Goal: Transaction & Acquisition: Purchase product/service

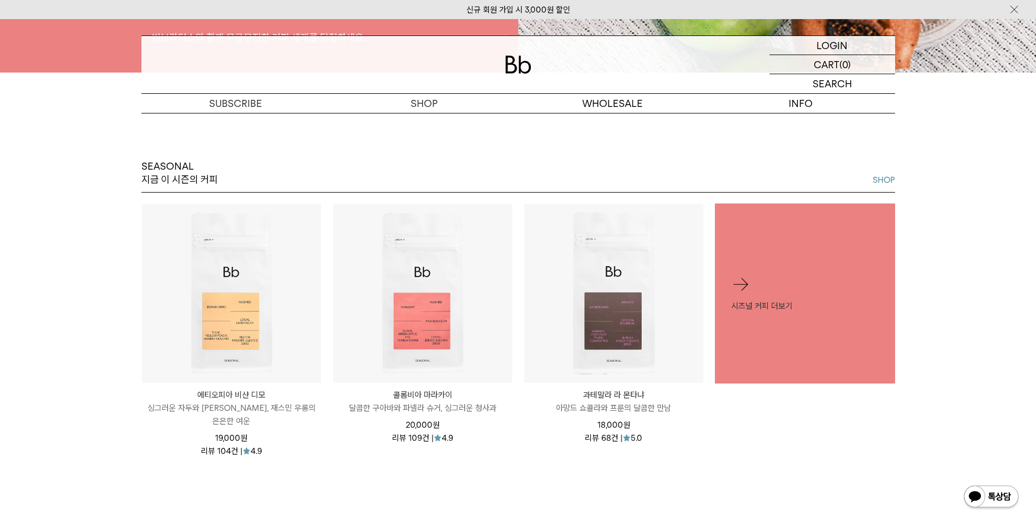
scroll to position [474, 0]
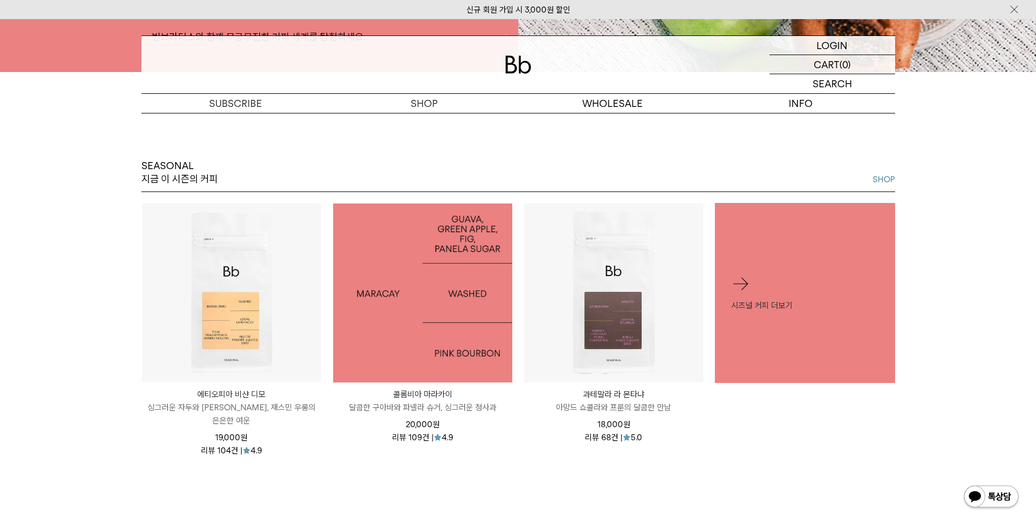
click at [415, 329] on img at bounding box center [422, 293] width 179 height 179
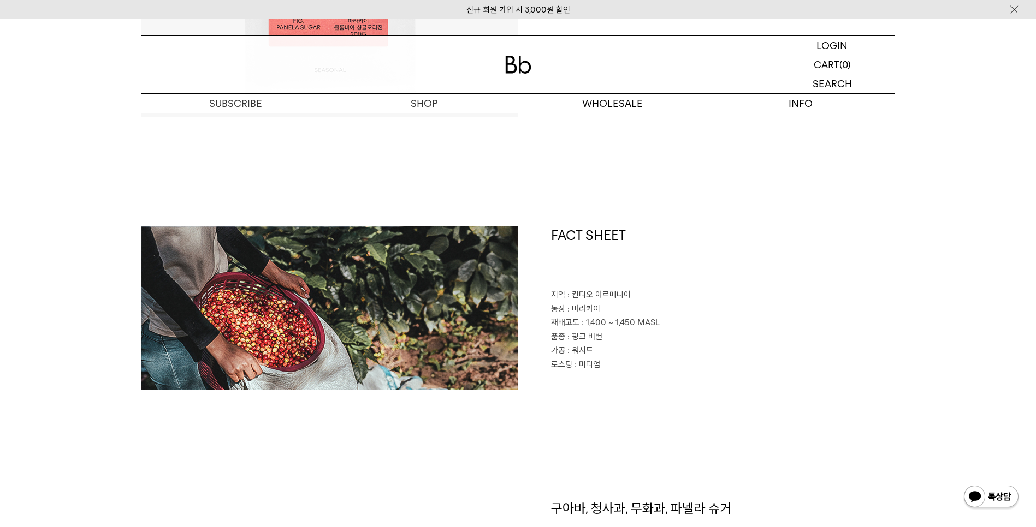
scroll to position [396, 0]
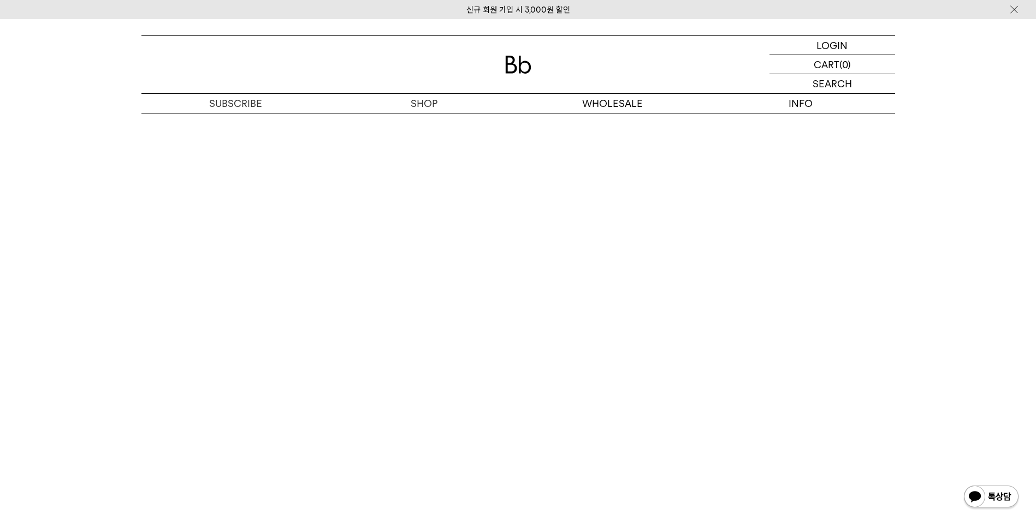
scroll to position [2532, 0]
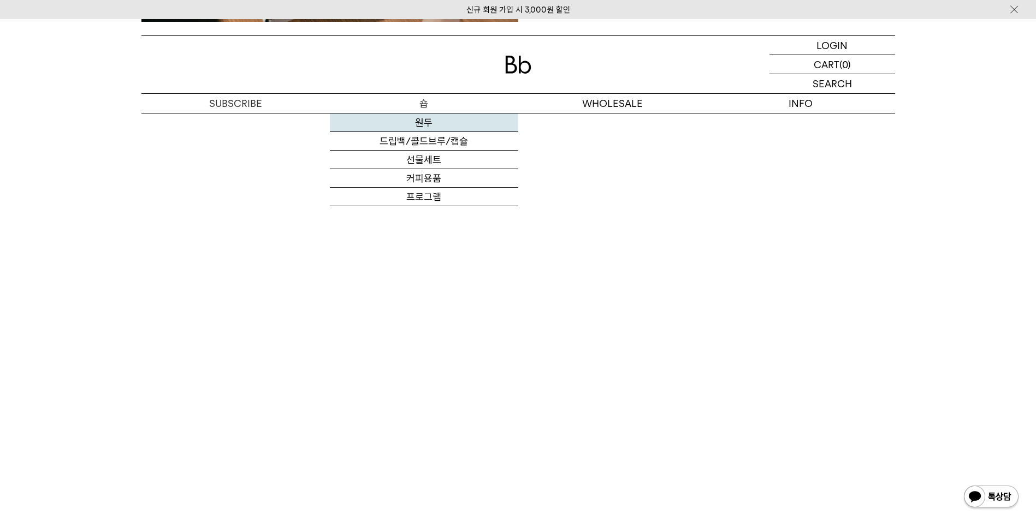
click at [431, 116] on link "원두" at bounding box center [424, 123] width 188 height 19
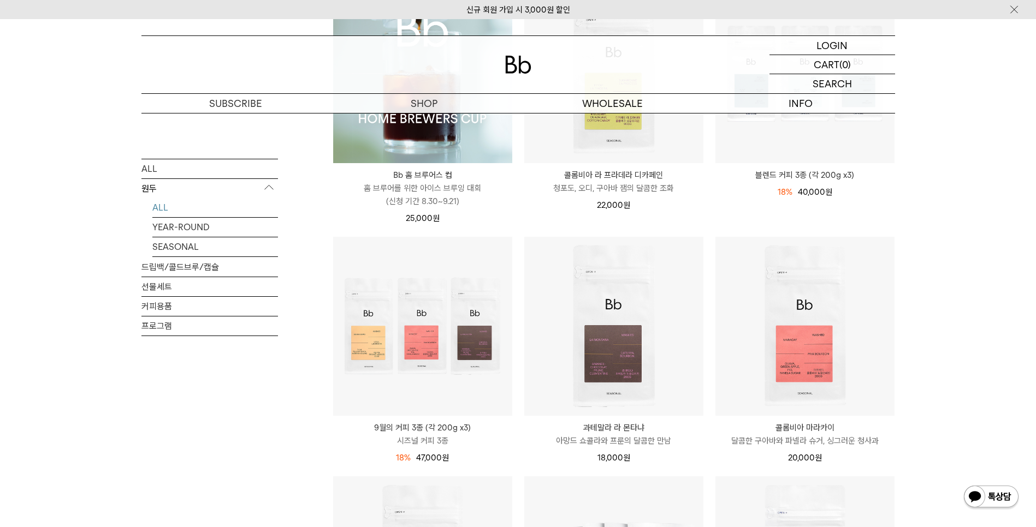
scroll to position [237, 0]
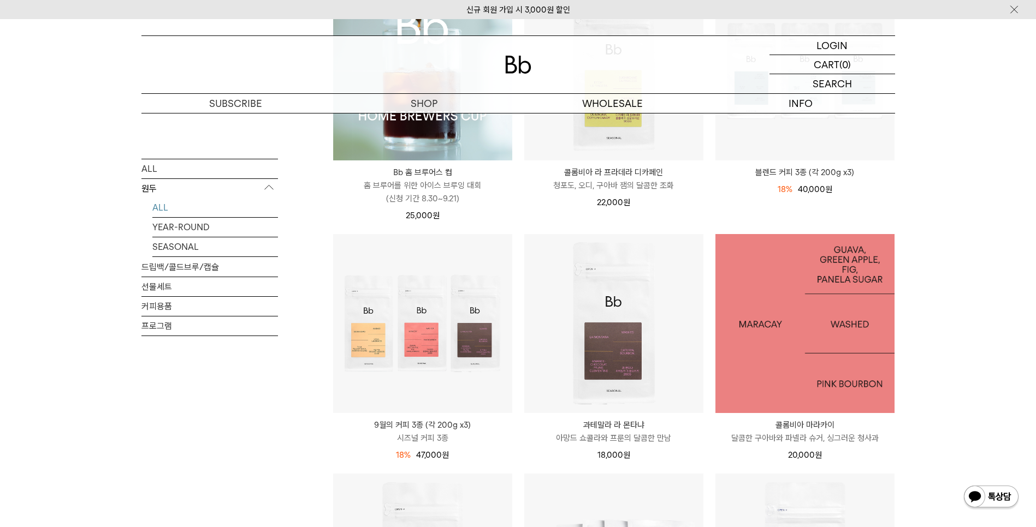
click at [815, 373] on img at bounding box center [804, 323] width 179 height 179
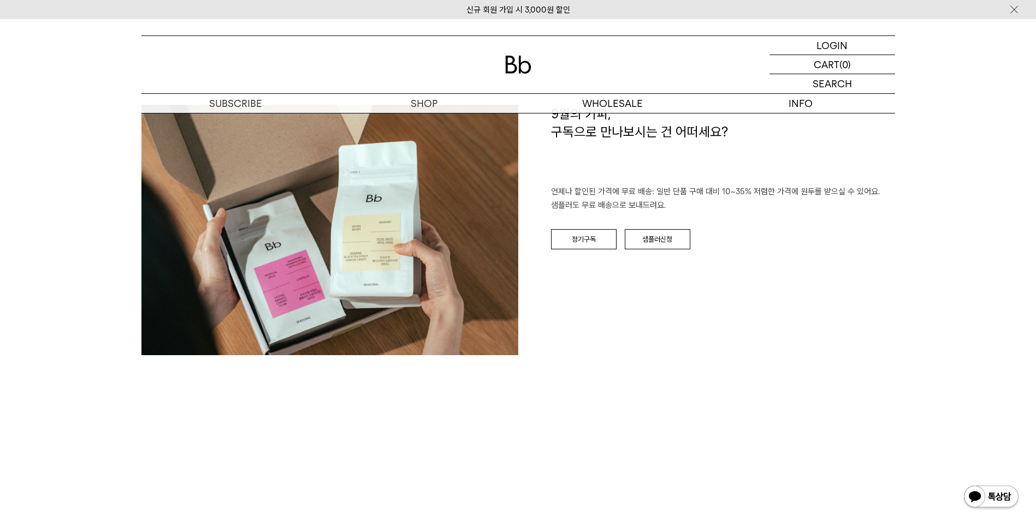
scroll to position [1661, 0]
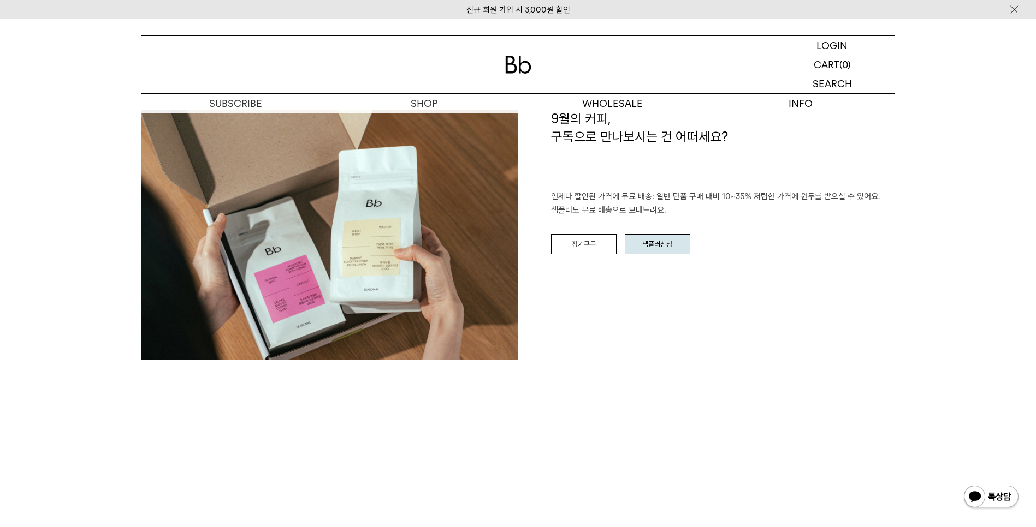
click at [676, 245] on link "샘플러신청" at bounding box center [658, 244] width 66 height 21
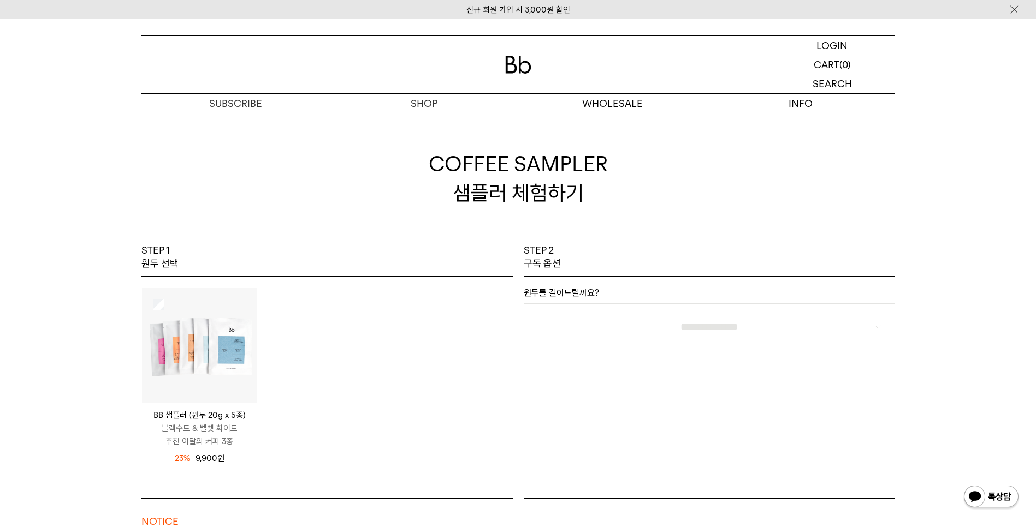
click at [164, 305] on img at bounding box center [199, 345] width 115 height 115
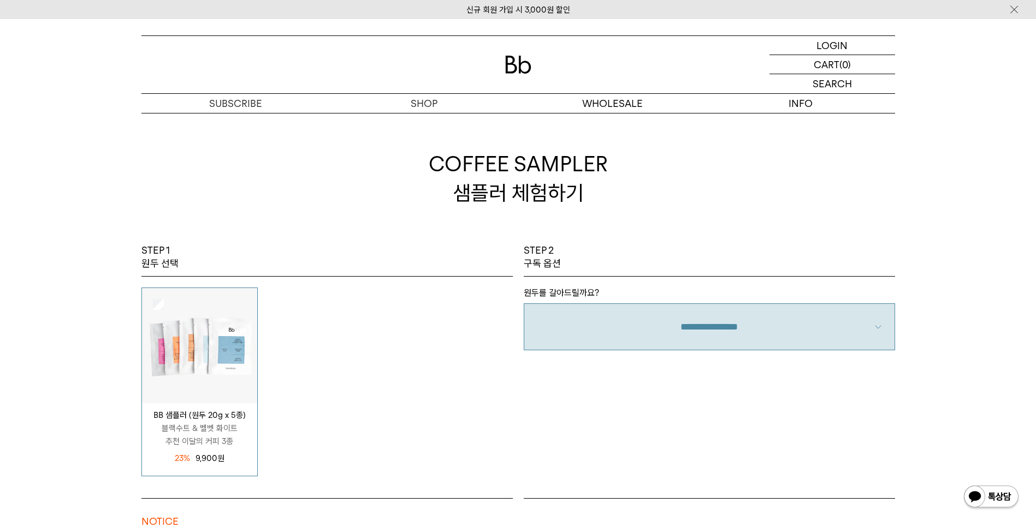
click at [672, 332] on select "**********" at bounding box center [709, 327] width 371 height 47
select select "**"
click at [524, 304] on select "**********" at bounding box center [709, 327] width 371 height 47
click at [748, 382] on div "**********" at bounding box center [709, 371] width 382 height 254
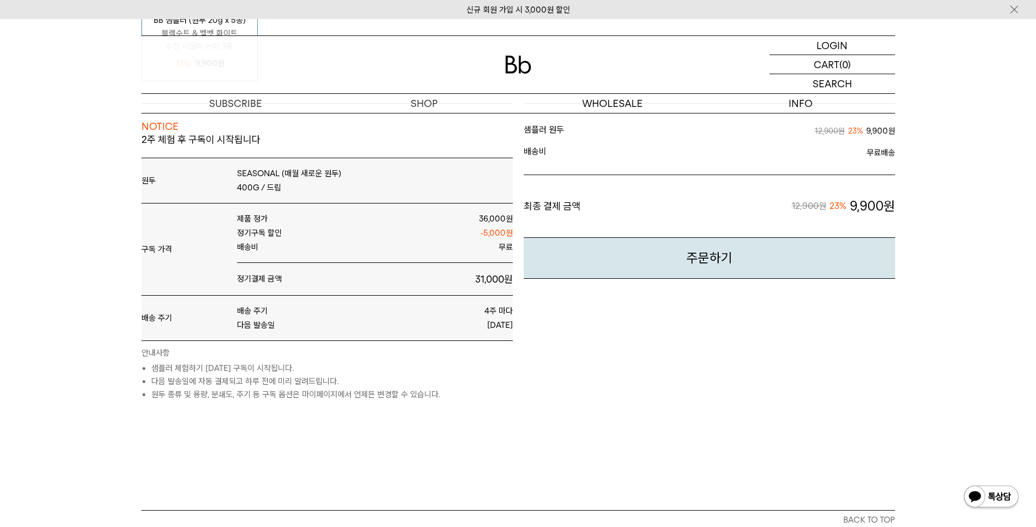
scroll to position [396, 0]
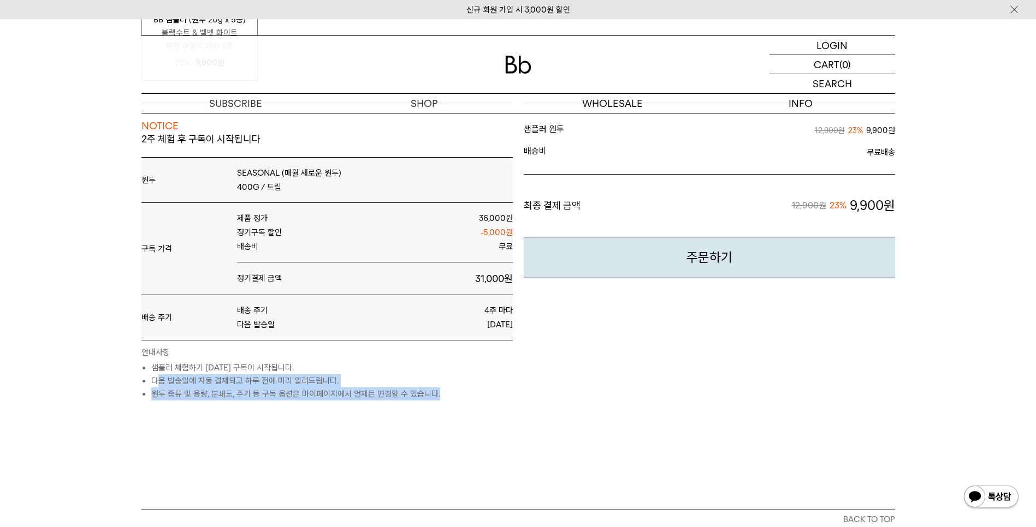
drag, startPoint x: 157, startPoint y: 383, endPoint x: 454, endPoint y: 401, distance: 298.1
click at [454, 401] on div "NOTICE 2주 체험 후 구독이 시작됩니다 원두 SEASONAL (매월 새로운 원두) 400G / 드립 구독 가격 제품 정가" at bounding box center [518, 306] width 764 height 407
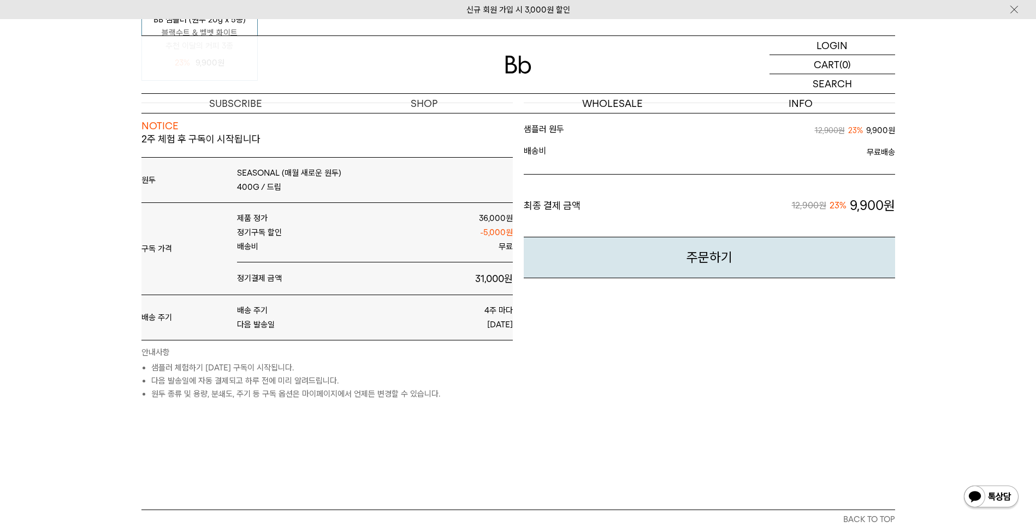
drag, startPoint x: 454, startPoint y: 401, endPoint x: 697, endPoint y: 419, distance: 243.0
click at [697, 419] on div "NOTICE 2주 체험 후 구독이 시작됩니다 원두 SEASONAL (매월 새로운 원두) 400G / 드립 구독 가격 제품 정가" at bounding box center [518, 306] width 764 height 407
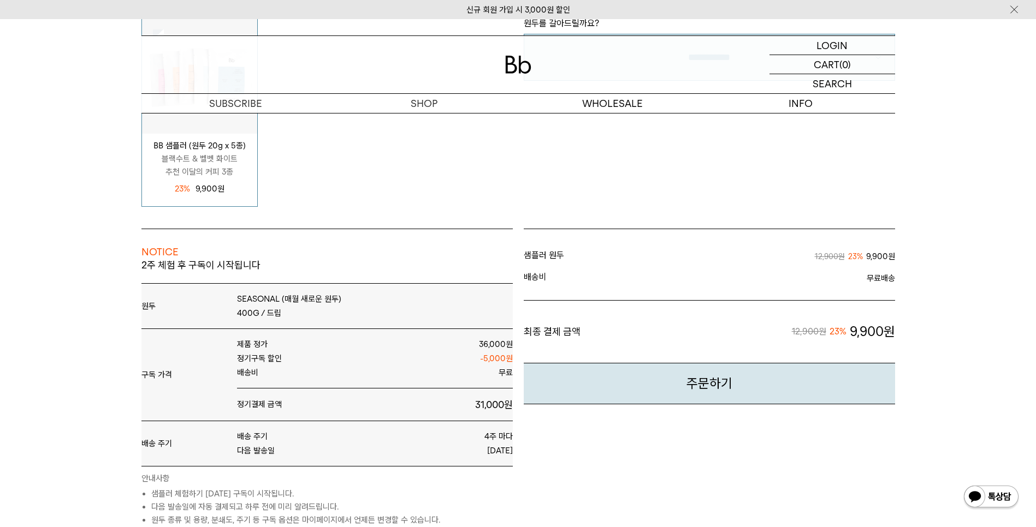
scroll to position [349, 0]
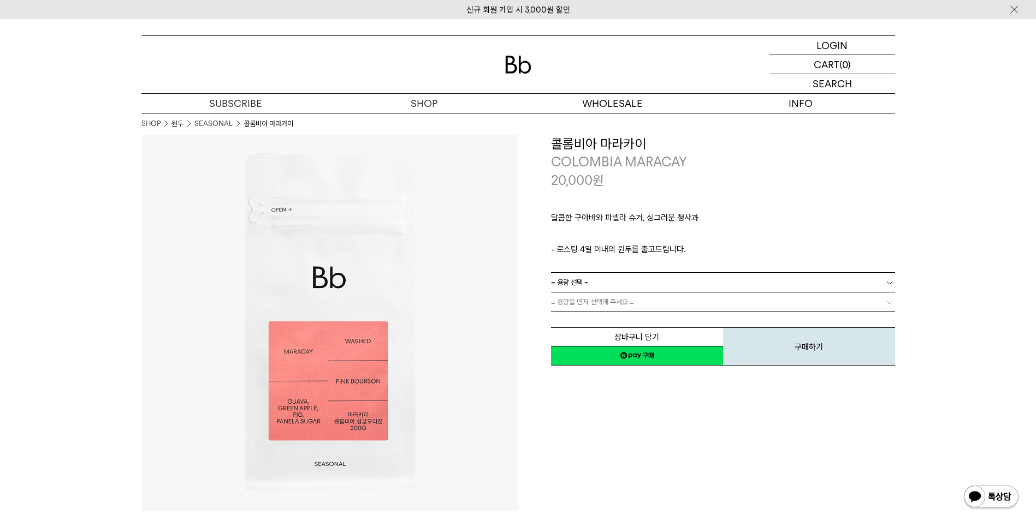
click at [835, 418] on div "**********" at bounding box center [706, 323] width 377 height 377
click at [617, 97] on p "도매" at bounding box center [612, 103] width 188 height 19
click at [627, 162] on p "COLOMBIA MARACAY" at bounding box center [723, 162] width 344 height 19
click at [624, 151] on link "오피스 커피구독" at bounding box center [612, 160] width 188 height 19
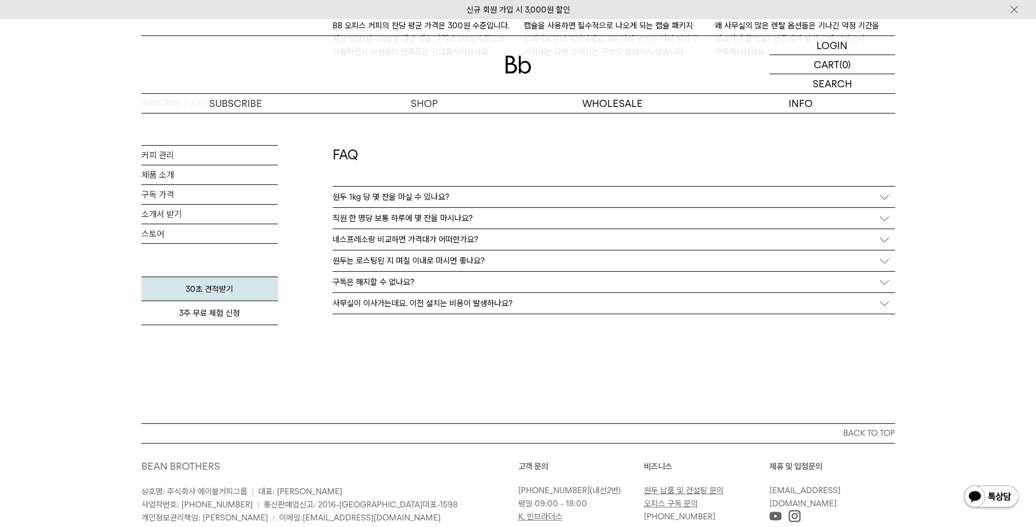
scroll to position [1977, 0]
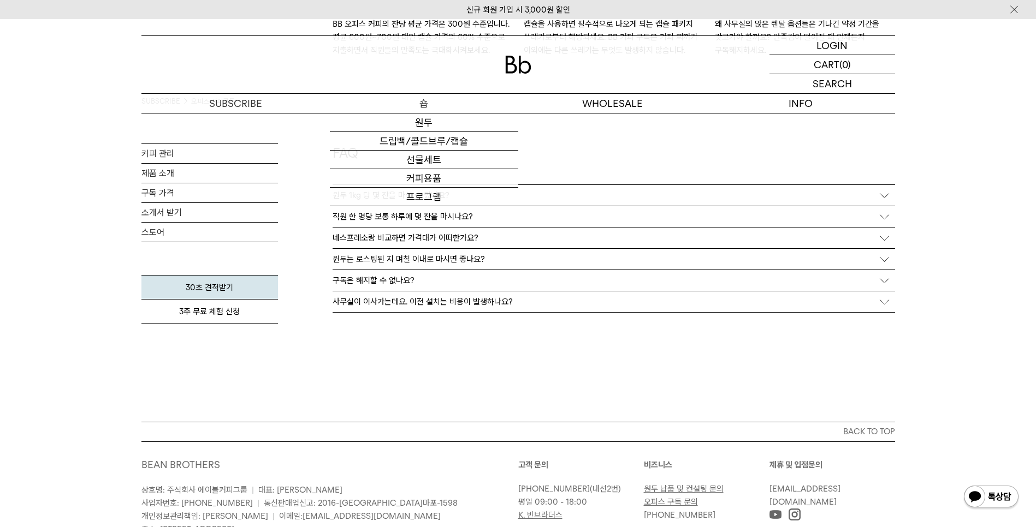
click at [399, 110] on p "숍" at bounding box center [424, 103] width 188 height 19
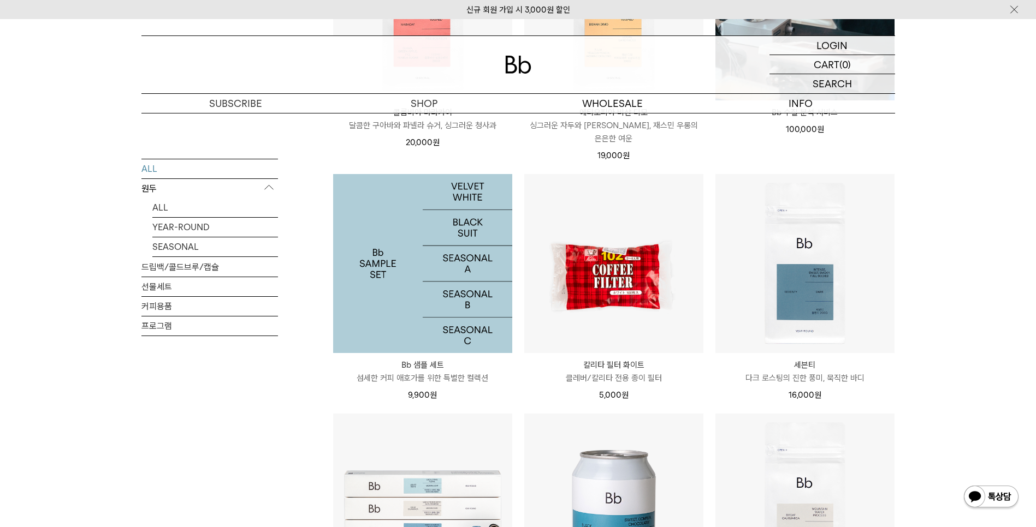
scroll to position [1029, 0]
click at [399, 272] on img at bounding box center [422, 264] width 179 height 179
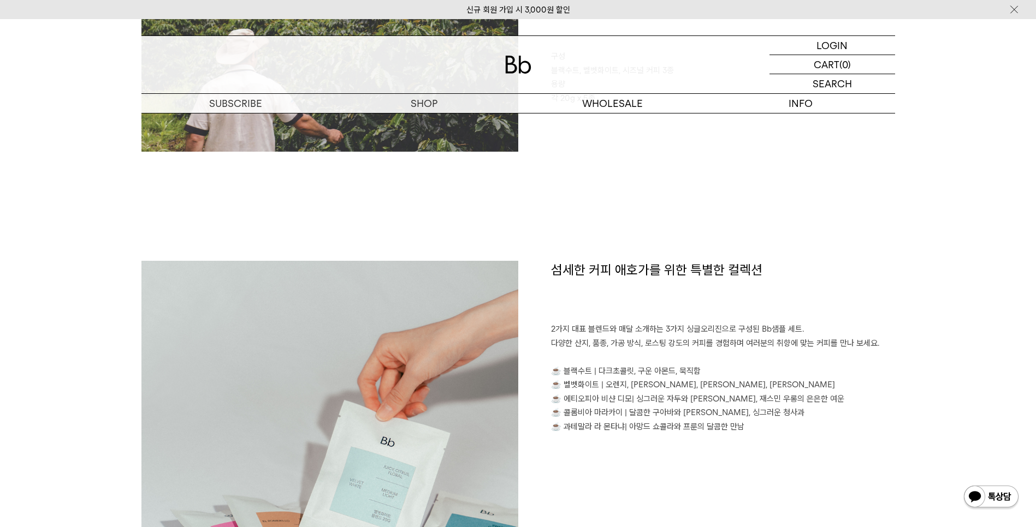
scroll to position [712, 0]
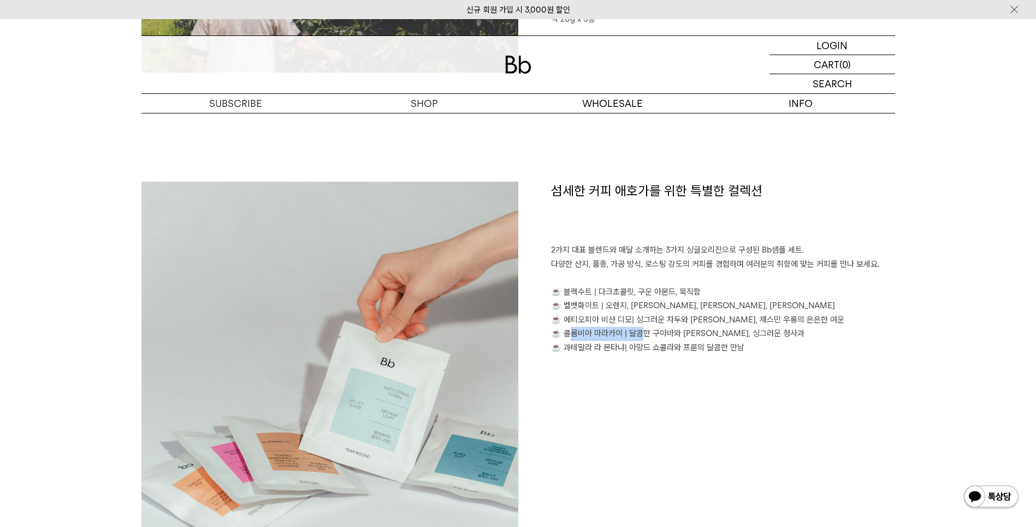
drag, startPoint x: 566, startPoint y: 334, endPoint x: 633, endPoint y: 331, distance: 67.2
click at [633, 331] on p "2가지 대표 블렌드와 매달 소개하는 3가지 싱글오리진으로 구성된 Bb샘플 세트. 다양한 산지, 품종, 가공 방식, 로스팅 강도의 커피를 경험하…" at bounding box center [723, 298] width 344 height 111
drag, startPoint x: 633, startPoint y: 331, endPoint x: 636, endPoint y: 360, distance: 28.6
click at [636, 360] on div "섬세한 커피 애호가를 위한 특별한 컬렉션 2가지 대표 블렌드와 매달 소개하는 3가지 싱글오리진으로 구성된 Bb샘플 세트. 다양한 산지, 품종,…" at bounding box center [706, 370] width 377 height 377
drag, startPoint x: 616, startPoint y: 316, endPoint x: 799, endPoint y: 324, distance: 182.5
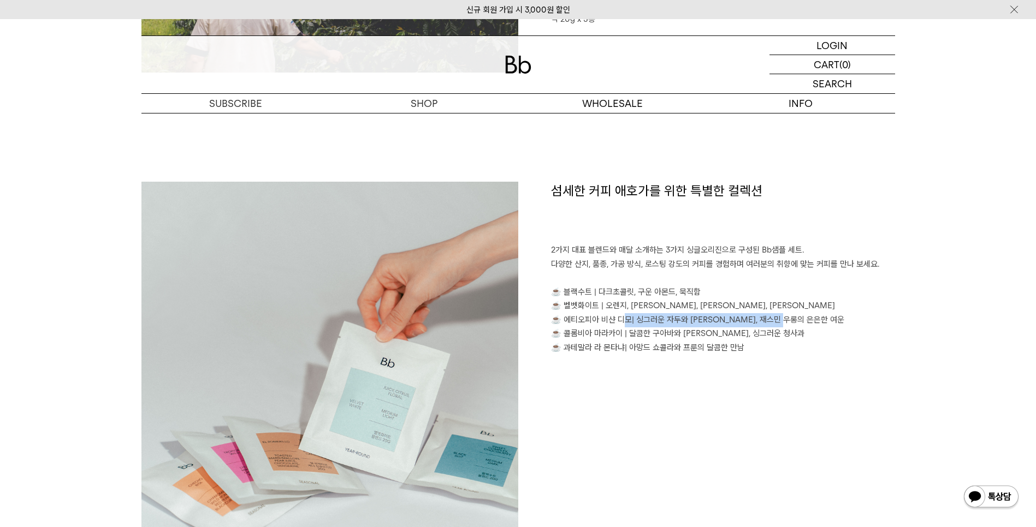
click at [799, 324] on p "2가지 대표 블렌드와 매달 소개하는 3가지 싱글오리진으로 구성된 Bb샘플 세트. 다양한 산지, 품종, 가공 방식, 로스팅 강도의 커피를 경험하…" at bounding box center [723, 298] width 344 height 111
drag, startPoint x: 799, startPoint y: 324, endPoint x: 817, endPoint y: 395, distance: 72.8
click at [817, 395] on div "섬세한 커피 애호가를 위한 특별한 컬렉션 2가지 대표 블렌드와 매달 소개하는 3가지 싱글오리진으로 구성된 Bb샘플 세트. 다양한 산지, 품종,…" at bounding box center [706, 370] width 377 height 377
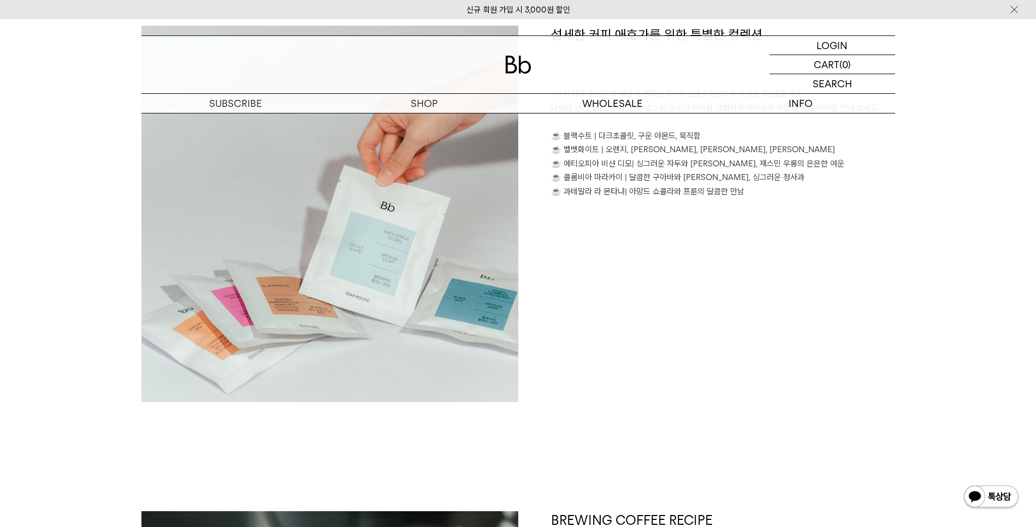
scroll to position [870, 0]
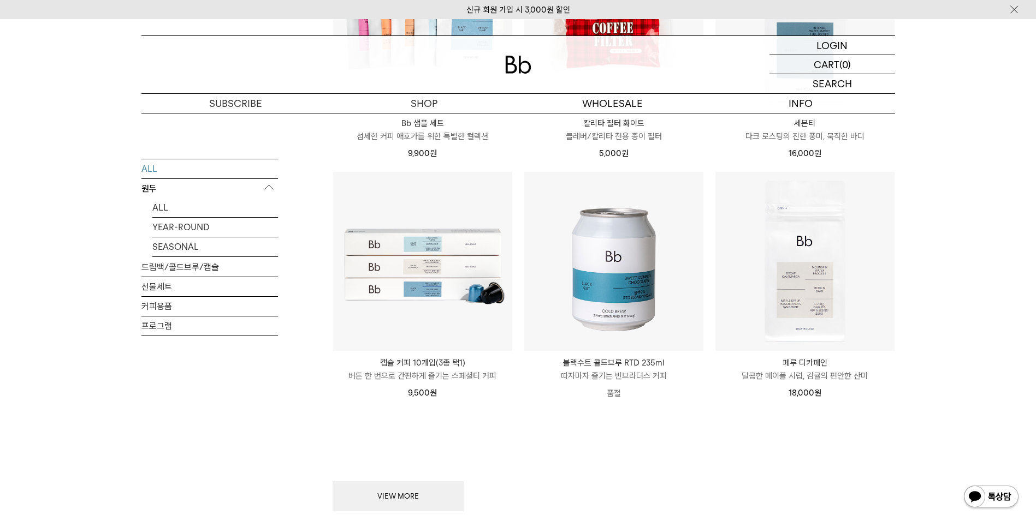
scroll to position [1266, 0]
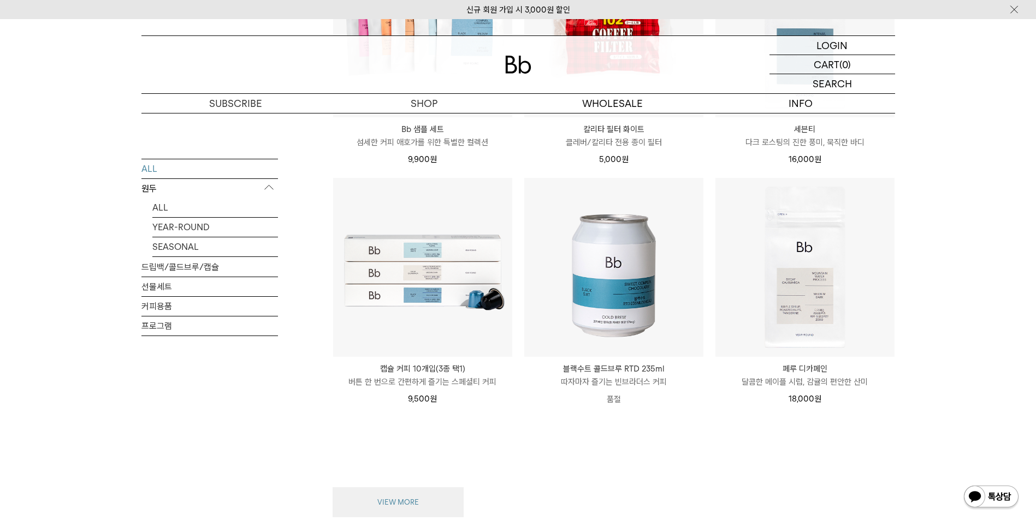
click at [419, 490] on button "VIEW MORE" at bounding box center [397, 503] width 131 height 31
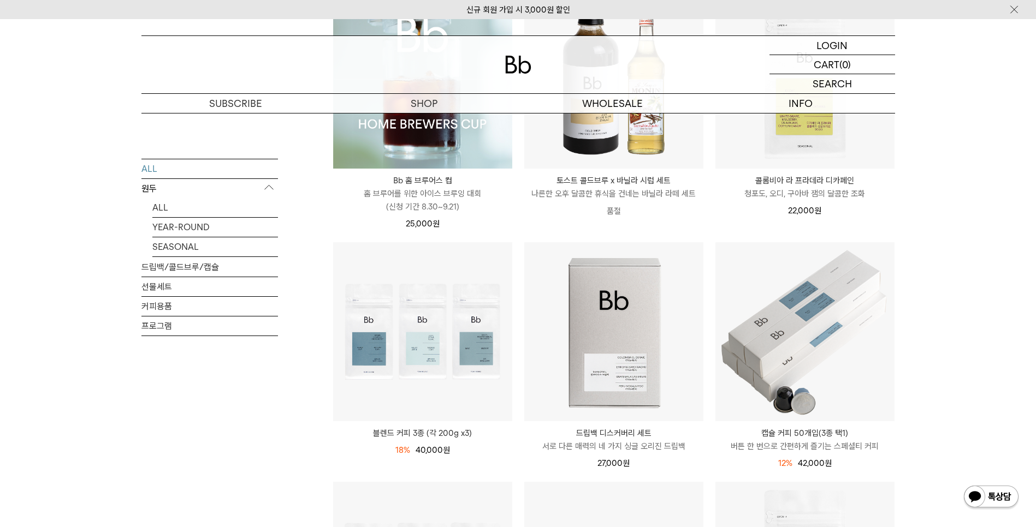
scroll to position [237, 0]
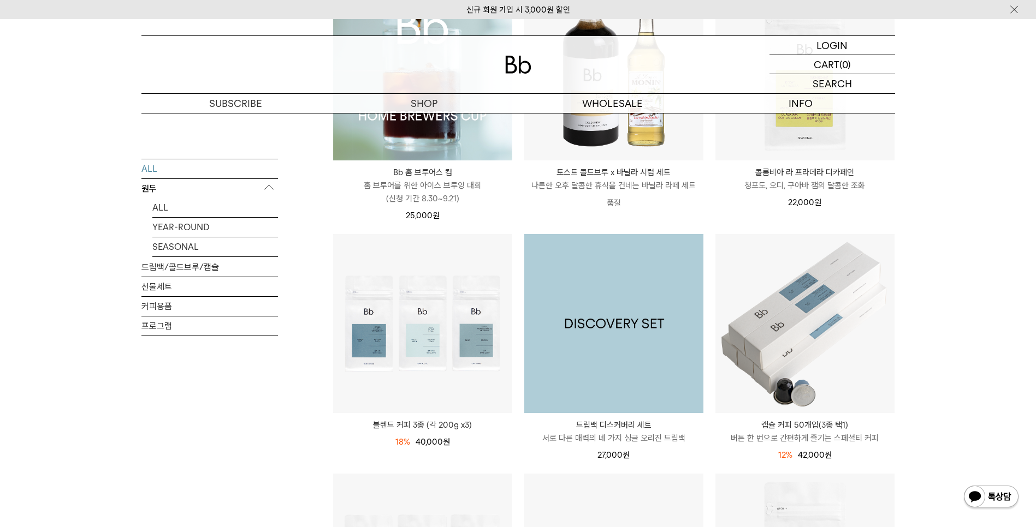
click at [663, 395] on img at bounding box center [613, 323] width 179 height 179
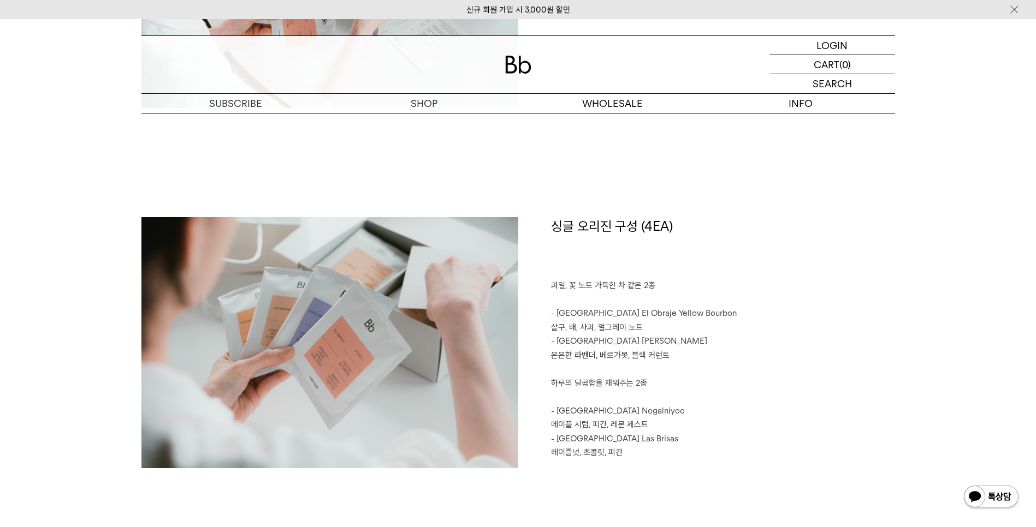
scroll to position [1187, 0]
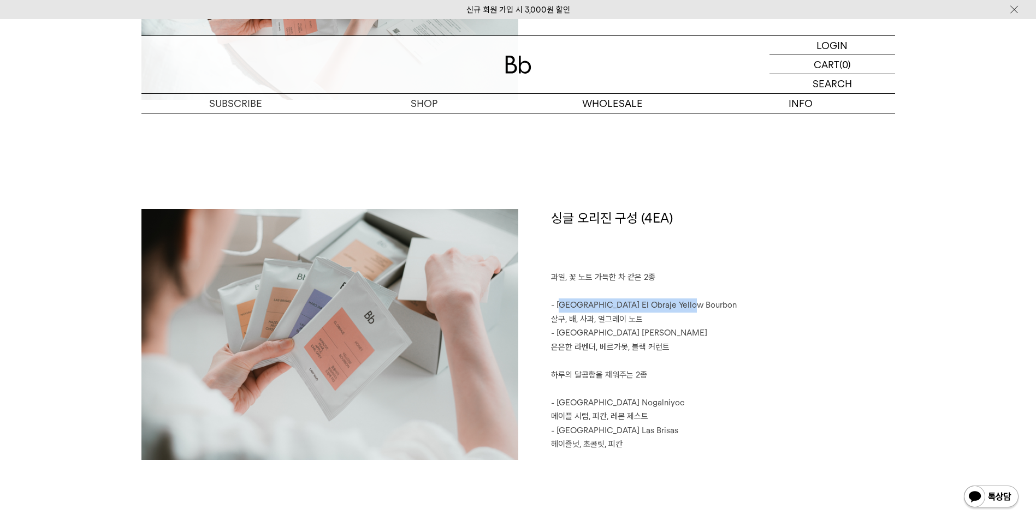
drag, startPoint x: 561, startPoint y: 309, endPoint x: 709, endPoint y: 308, distance: 148.0
click at [709, 308] on p "- Colombia El Obraje Yellow Bourbon 살구, 배, 사과, 얼그레이 노트" at bounding box center [723, 313] width 344 height 28
drag, startPoint x: 709, startPoint y: 308, endPoint x: 746, endPoint y: 391, distance: 91.6
click at [746, 391] on p at bounding box center [723, 389] width 344 height 14
drag, startPoint x: 557, startPoint y: 331, endPoint x: 690, endPoint y: 334, distance: 133.3
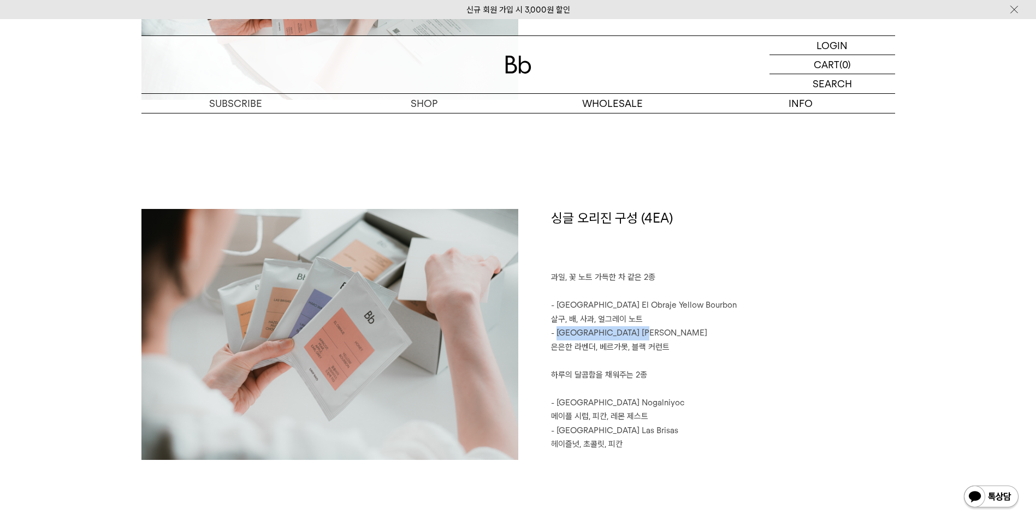
click at [690, 334] on p "- Ethiopia Haro Wachu" at bounding box center [723, 333] width 344 height 14
drag, startPoint x: 690, startPoint y: 334, endPoint x: 871, endPoint y: 430, distance: 204.7
click at [871, 430] on p "- Guatemala Las Brisas" at bounding box center [723, 431] width 344 height 14
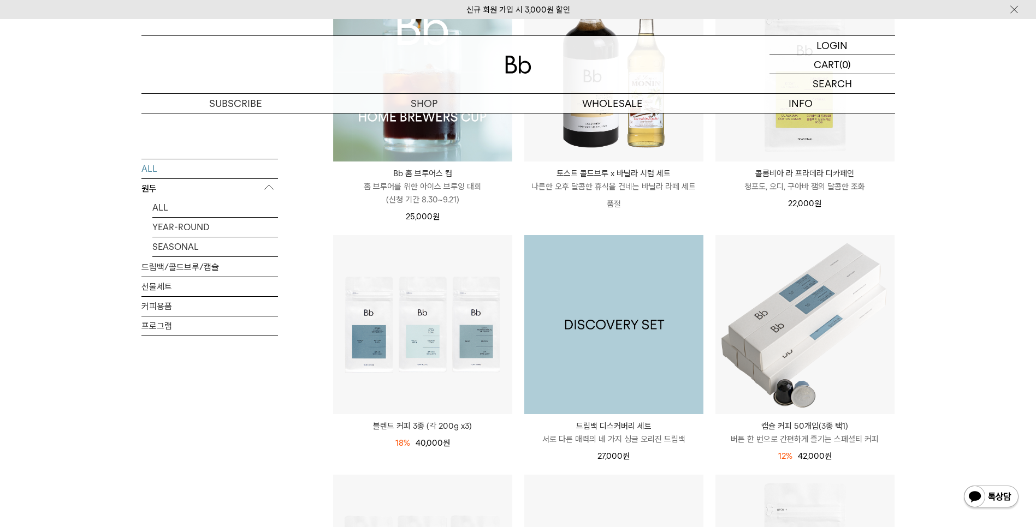
scroll to position [237, 0]
click at [632, 357] on img at bounding box center [613, 323] width 179 height 179
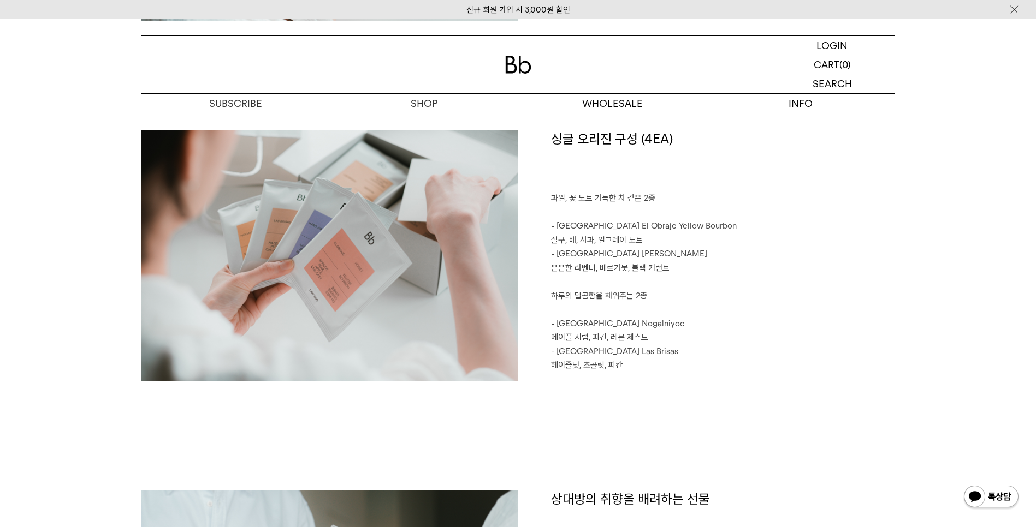
scroll to position [1266, 0]
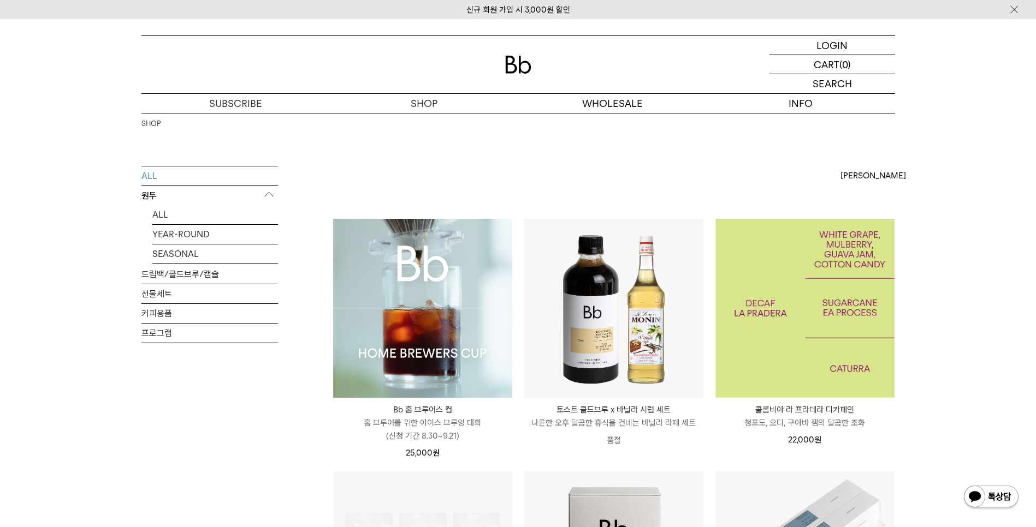
click at [810, 345] on img at bounding box center [804, 308] width 179 height 179
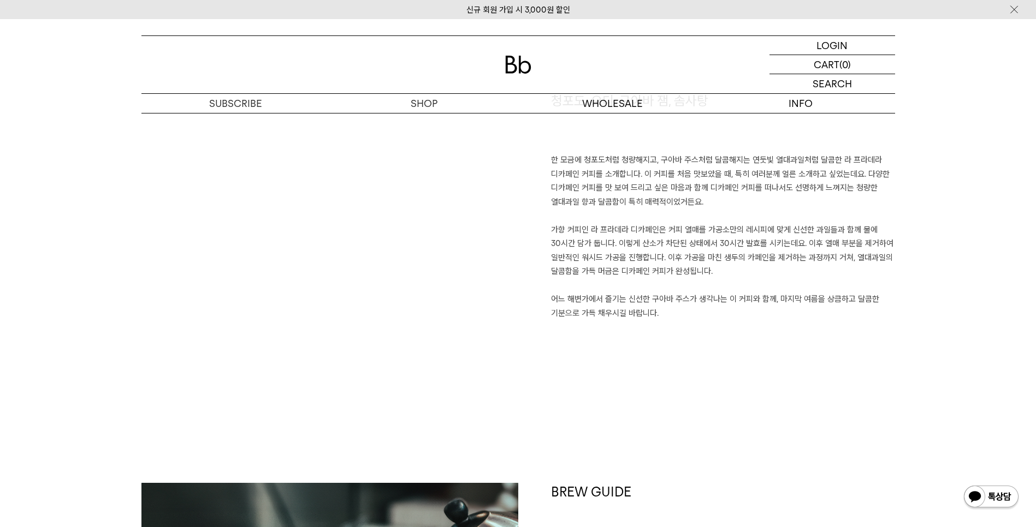
scroll to position [791, 0]
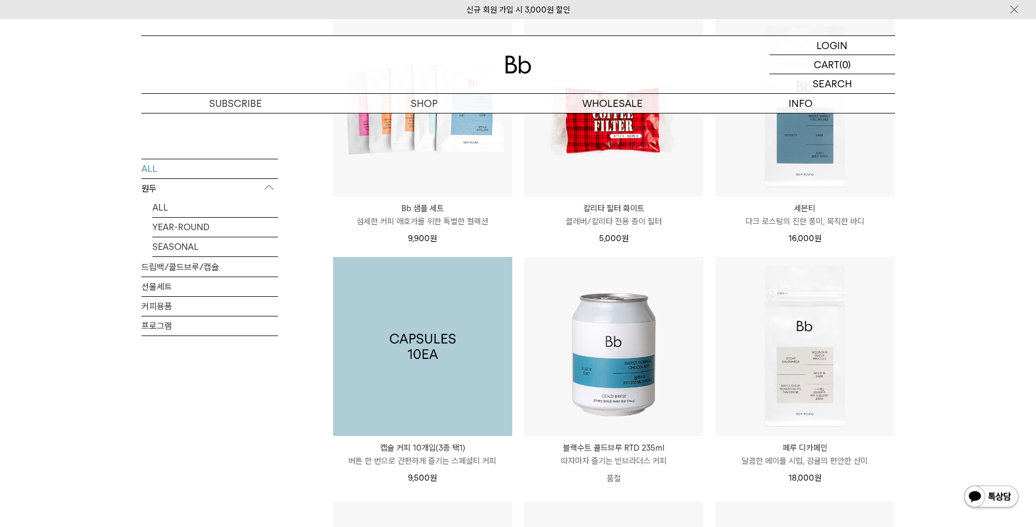
scroll to position [1187, 0]
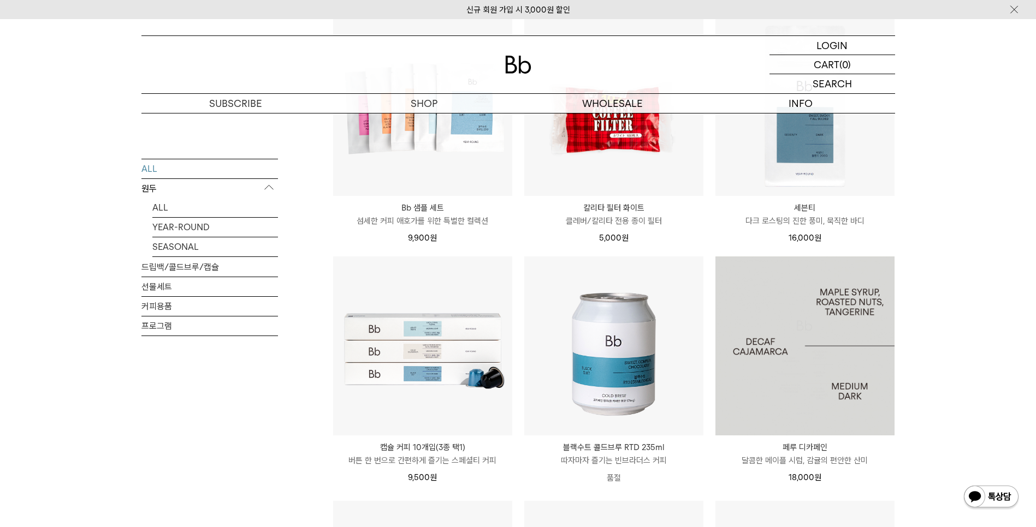
click at [817, 379] on img at bounding box center [804, 346] width 179 height 179
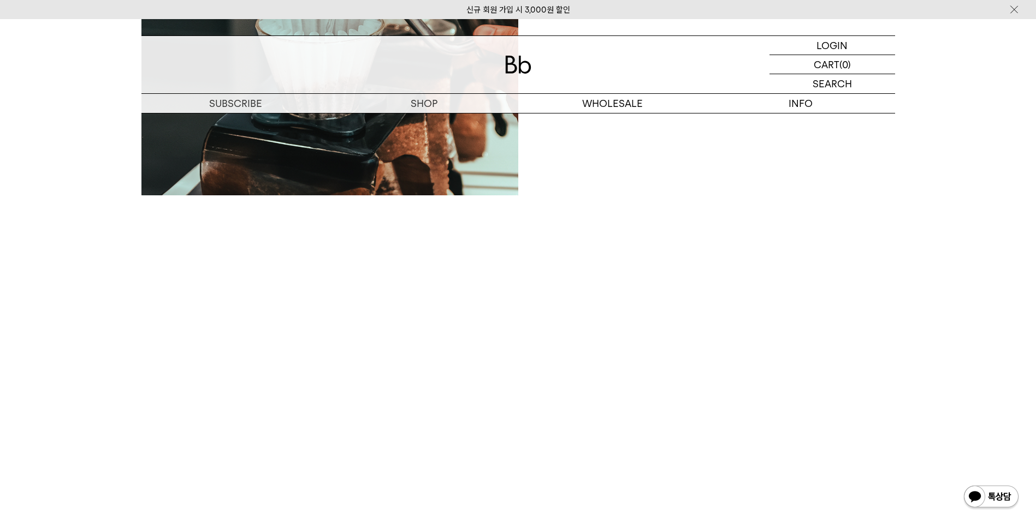
scroll to position [1582, 0]
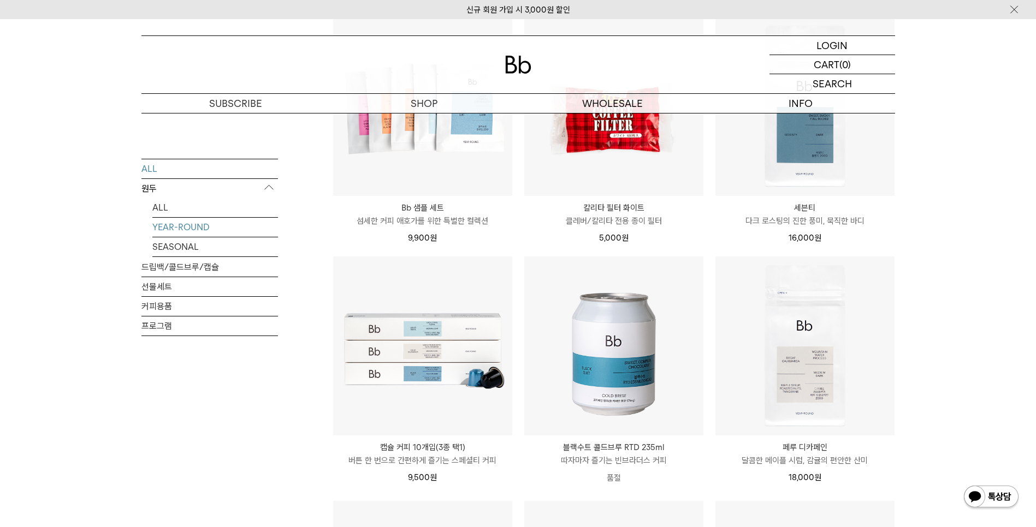
click at [188, 231] on link "YEAR-ROUND" at bounding box center [215, 226] width 126 height 19
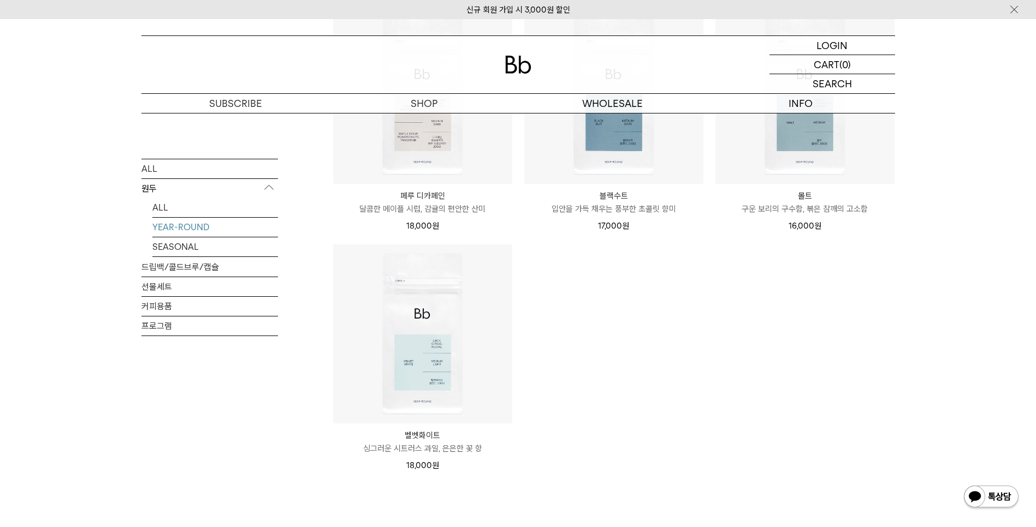
scroll to position [474, 0]
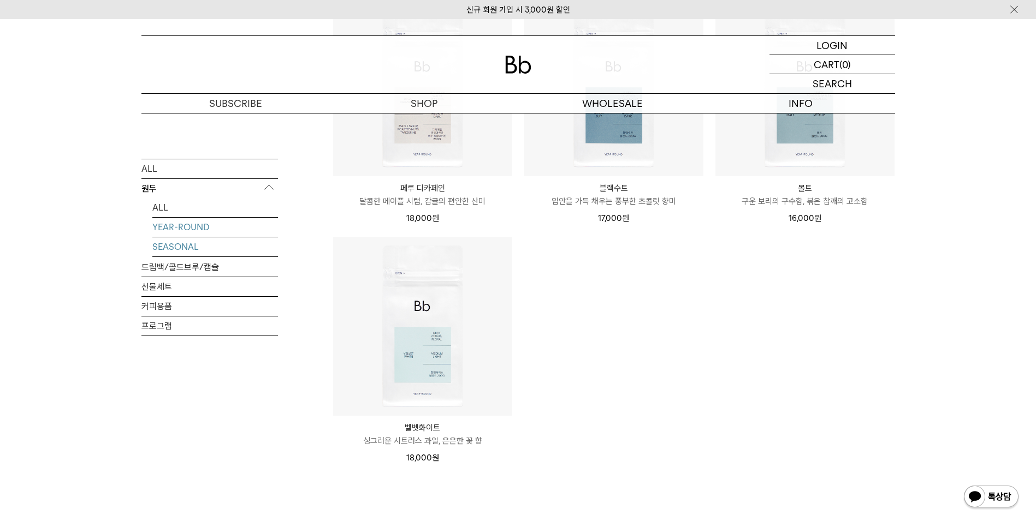
click at [167, 241] on link "SEASONAL" at bounding box center [215, 246] width 126 height 19
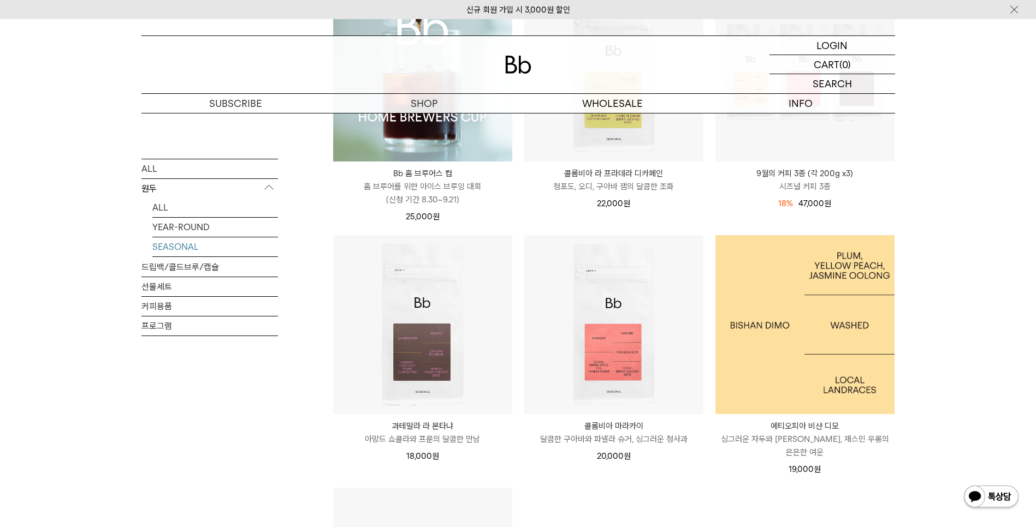
scroll to position [237, 0]
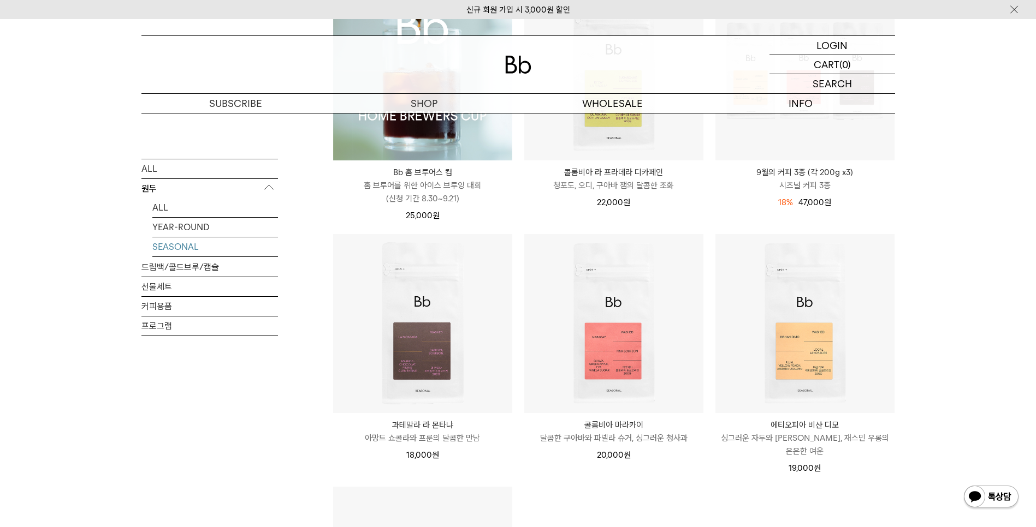
click at [980, 396] on div "SHOP 원두 SEASONAL ALL 원두 ALL YEAR-ROUND SEASONAL 드립백/콜드브루/캡슐 선물세트 커피용품 프로그램 SEAS…" at bounding box center [518, 356] width 1036 height 960
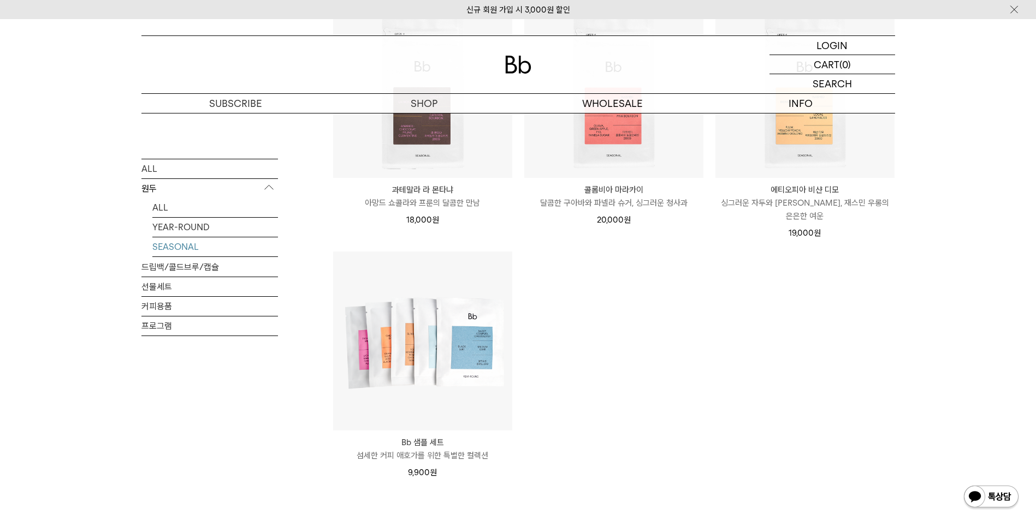
scroll to position [474, 0]
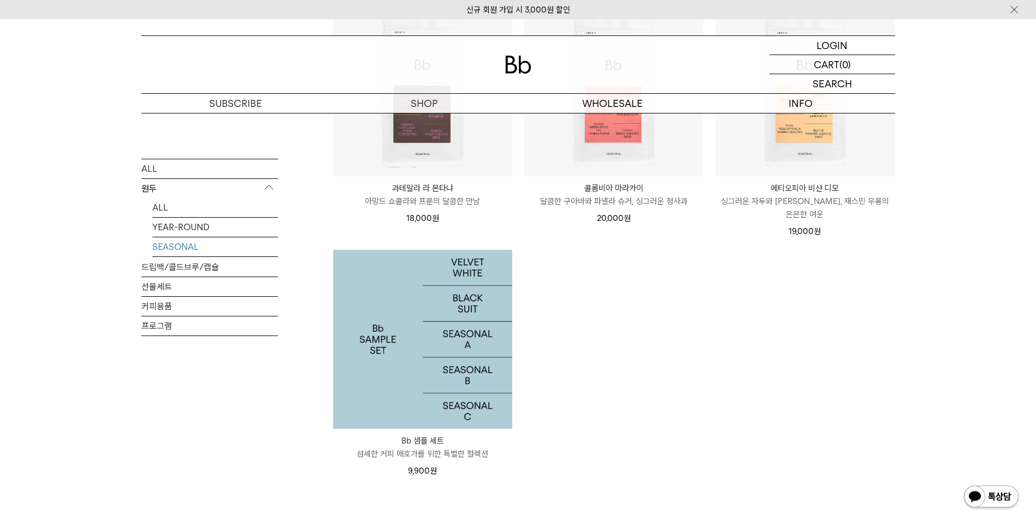
click at [380, 360] on img at bounding box center [422, 339] width 179 height 179
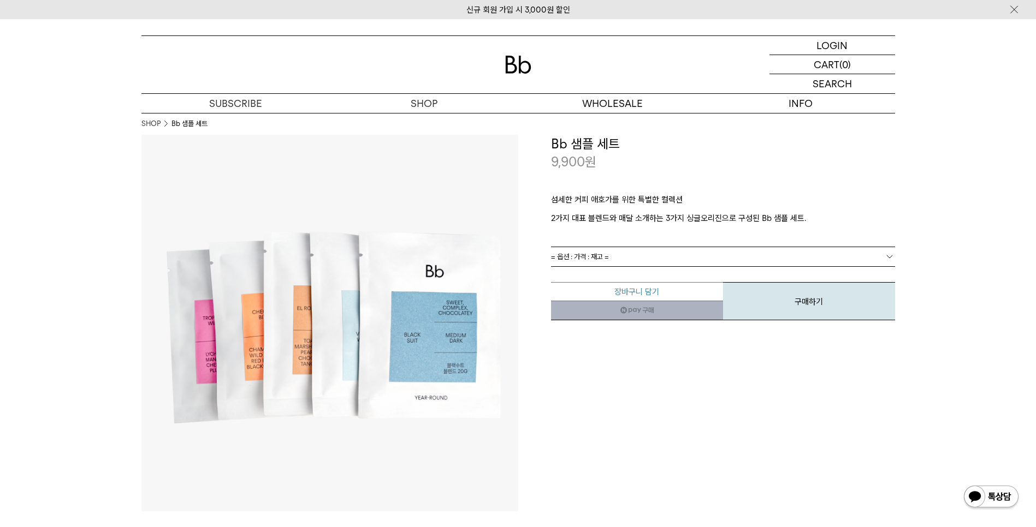
click at [649, 296] on button "장바구니 담기" at bounding box center [637, 291] width 172 height 19
click at [688, 243] on div "섬세한 커피 애호가를 위한 특별한 컬렉션 2가지 대표 블렌드와 매달 소개하는 3가지 싱글오리진으로 구성된 Bb 샘플 세트." at bounding box center [723, 208] width 344 height 75
click at [688, 247] on link "= 옵션 : 가격 : 재고 =" at bounding box center [723, 256] width 344 height 19
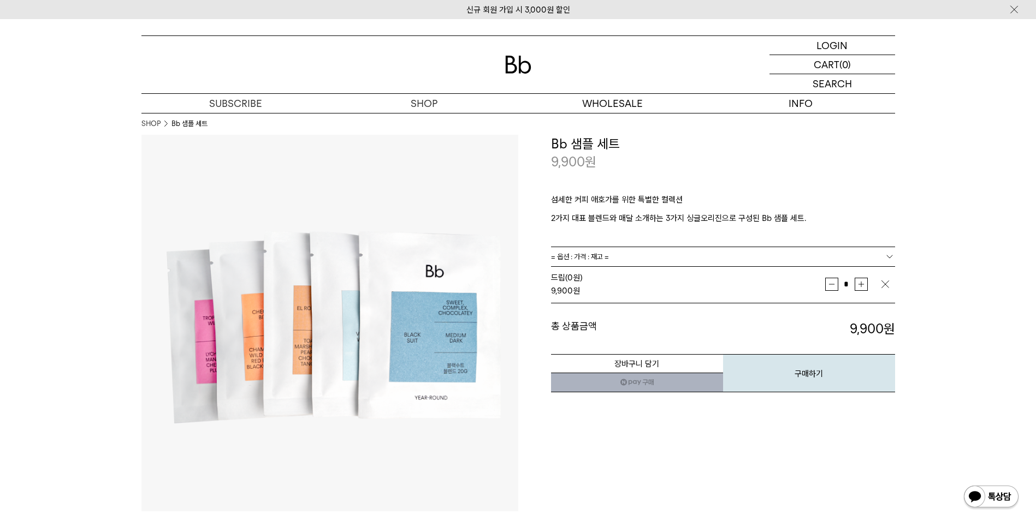
click at [586, 274] on div "드립 (0원) 9,900 원" at bounding box center [688, 284] width 274 height 26
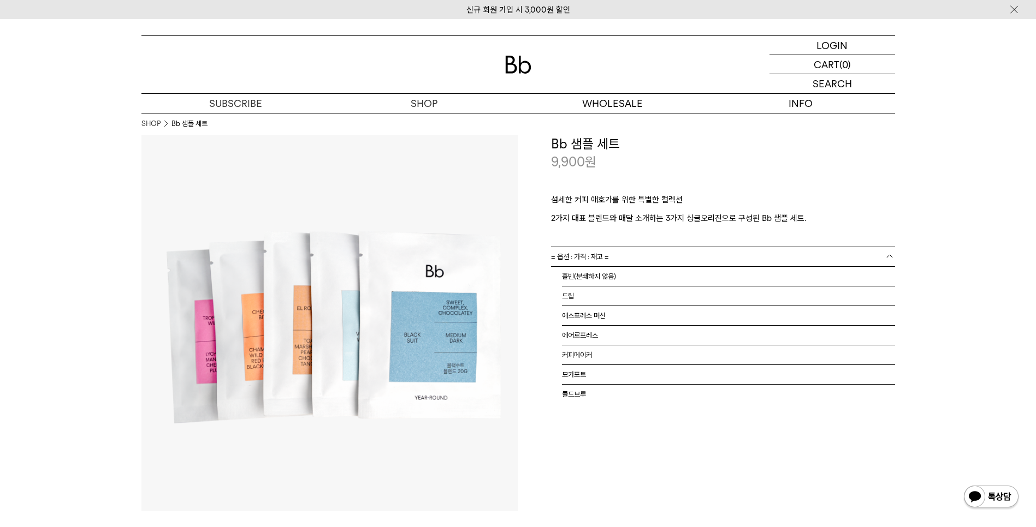
click at [588, 258] on span "= 옵션 : 가격 : 재고 =" at bounding box center [580, 256] width 58 height 19
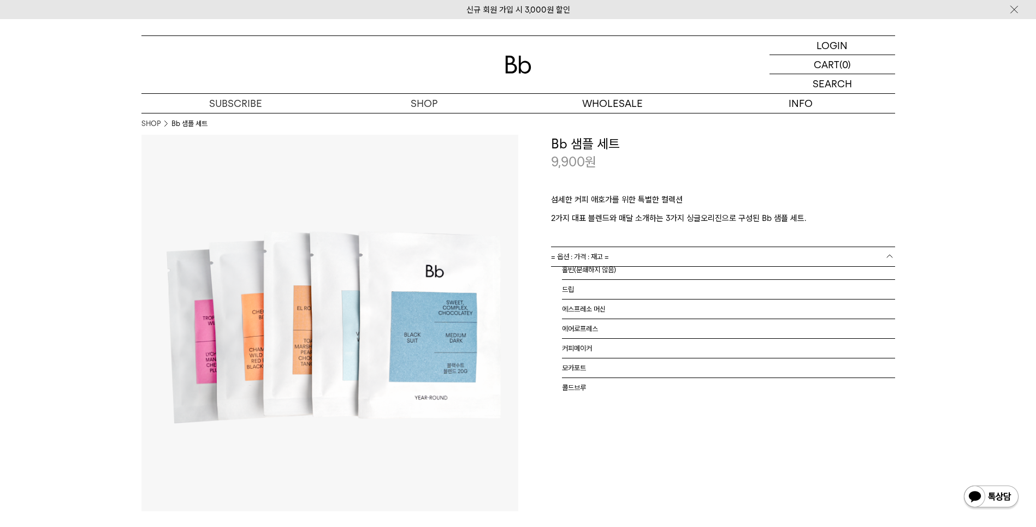
click at [742, 467] on div "**********" at bounding box center [706, 323] width 377 height 377
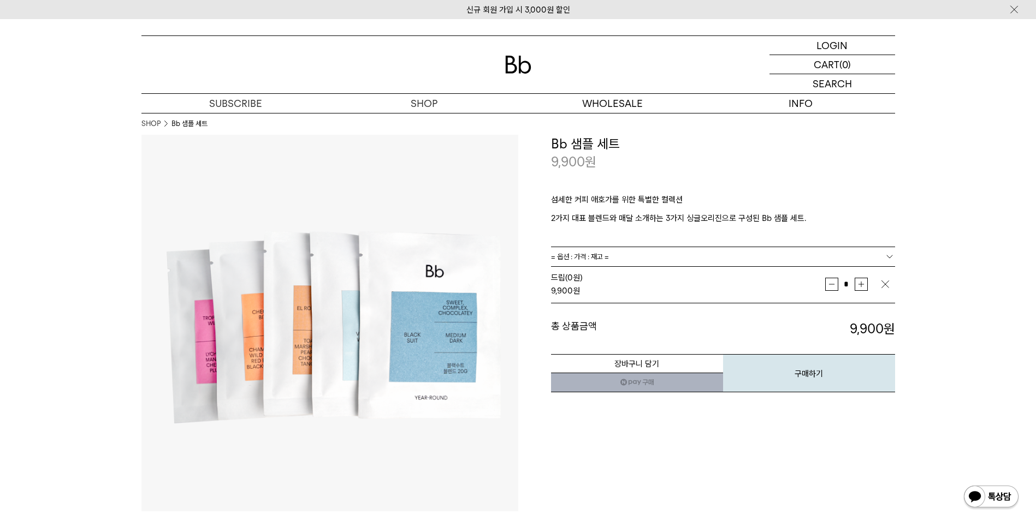
click at [607, 259] on span "= 옵션 : 가격 : 재고 =" at bounding box center [580, 256] width 58 height 19
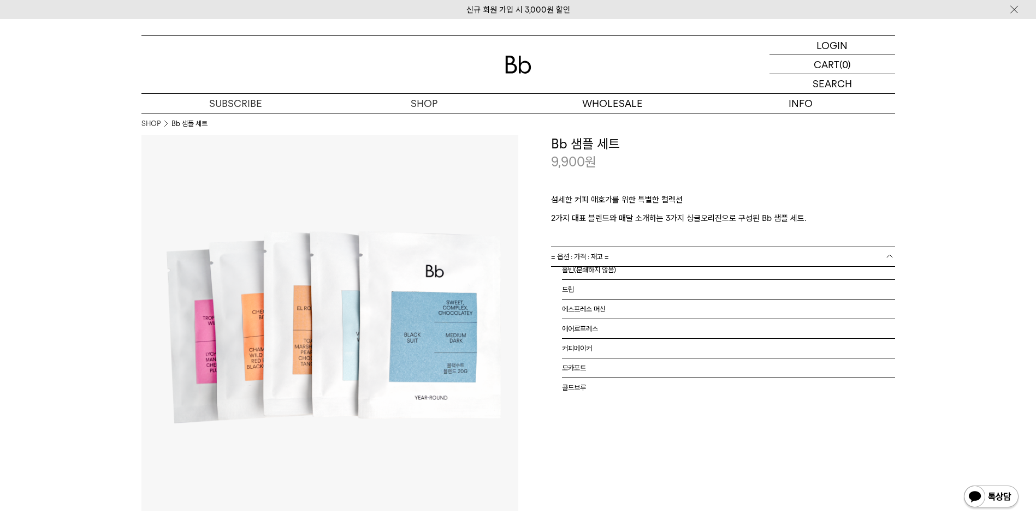
scroll to position [0, 0]
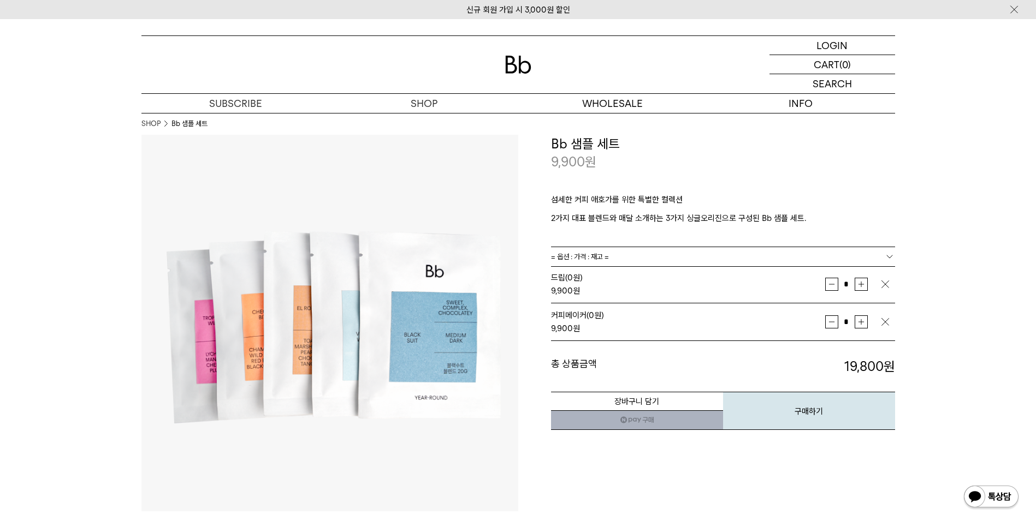
click at [886, 287] on img "button" at bounding box center [885, 284] width 11 height 11
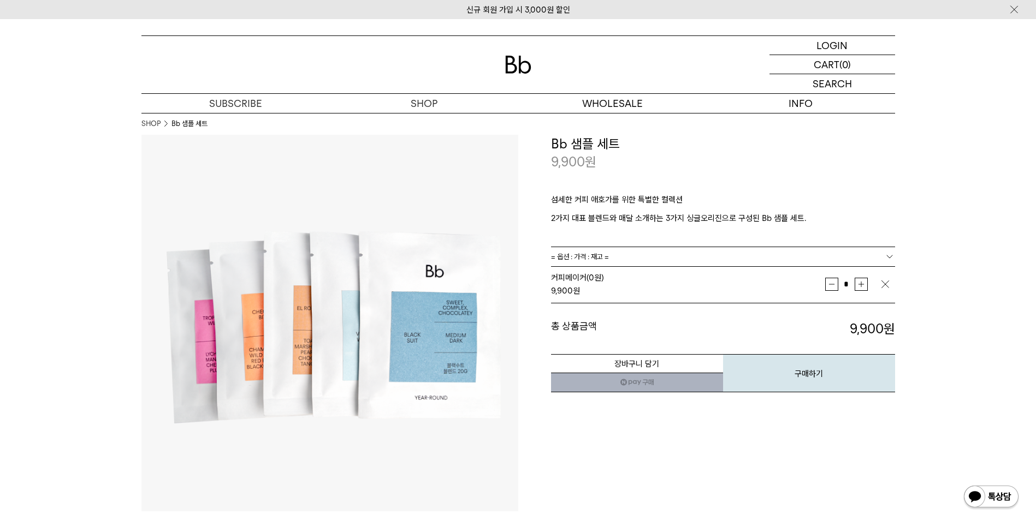
click at [789, 468] on div "**********" at bounding box center [706, 323] width 377 height 377
click at [675, 364] on button "장바구니 담기" at bounding box center [637, 363] width 172 height 19
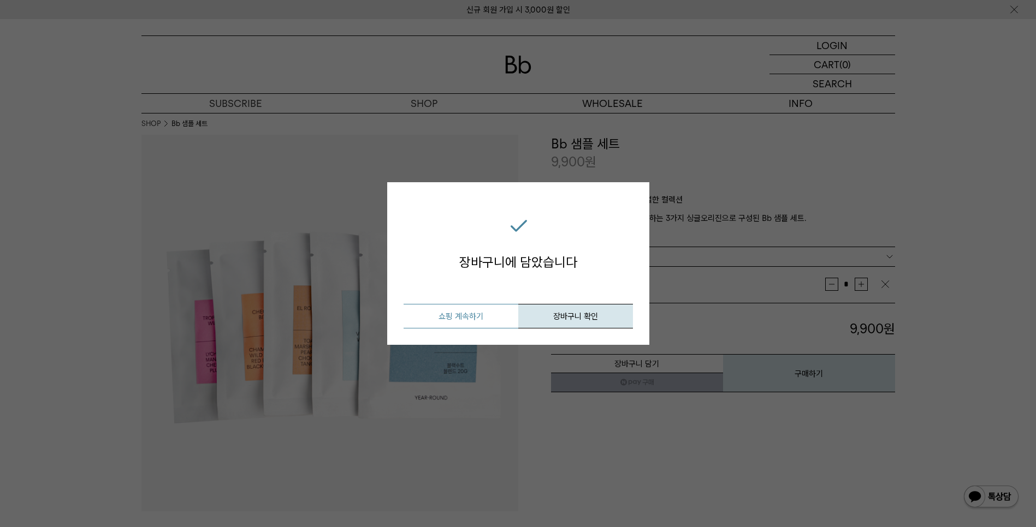
click at [437, 312] on button "쇼핑 계속하기" at bounding box center [460, 316] width 115 height 25
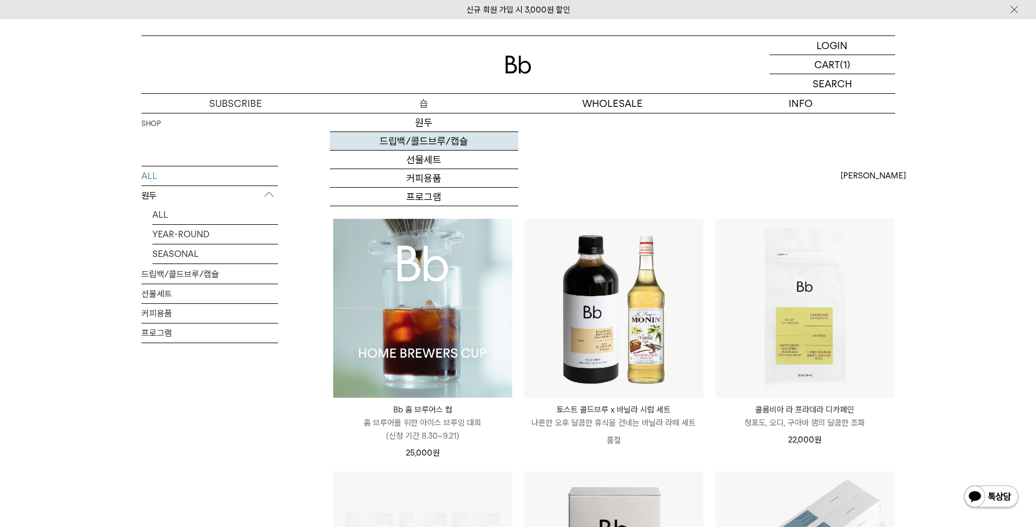
click at [419, 141] on link "드립백/콜드브루/캡슐" at bounding box center [424, 141] width 188 height 19
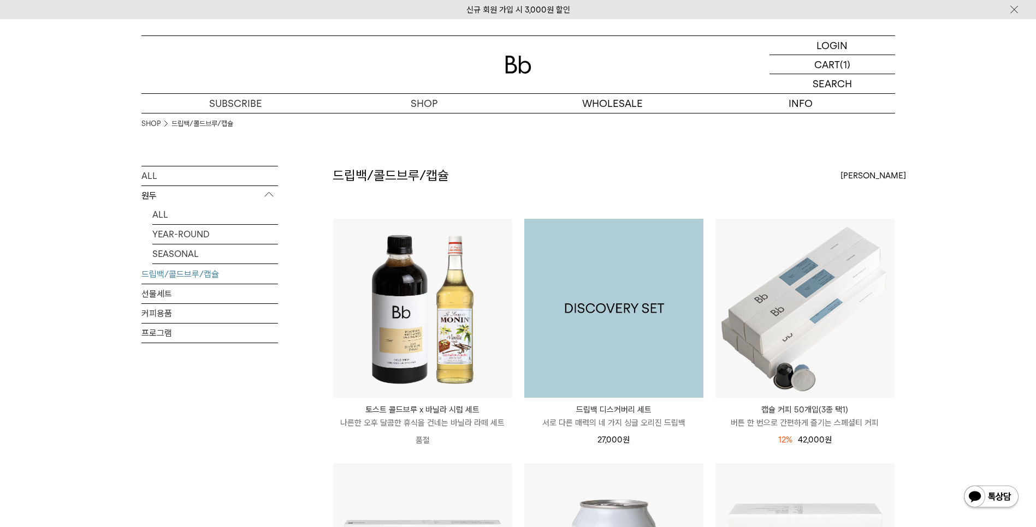
click at [633, 365] on img at bounding box center [613, 308] width 179 height 179
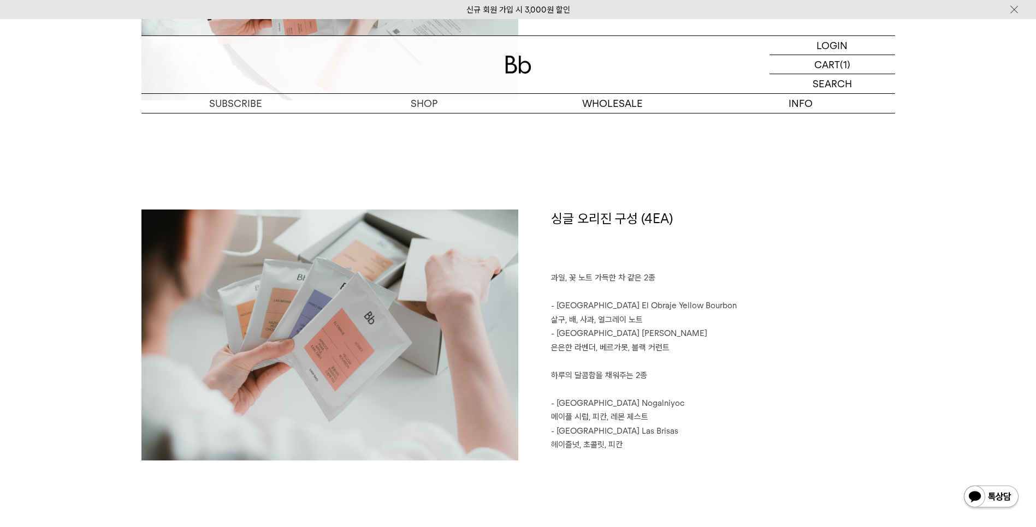
scroll to position [1187, 0]
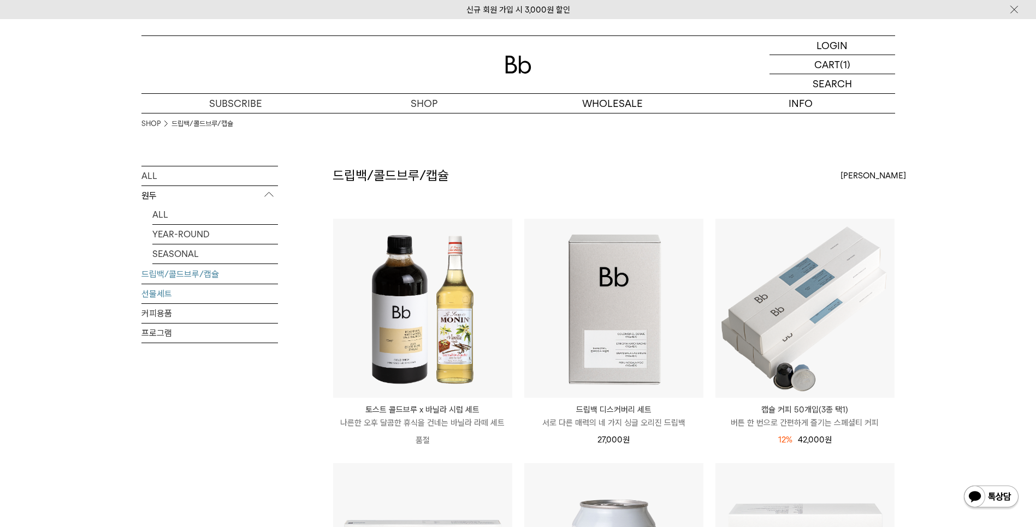
click at [175, 294] on link "선물세트" at bounding box center [209, 293] width 136 height 19
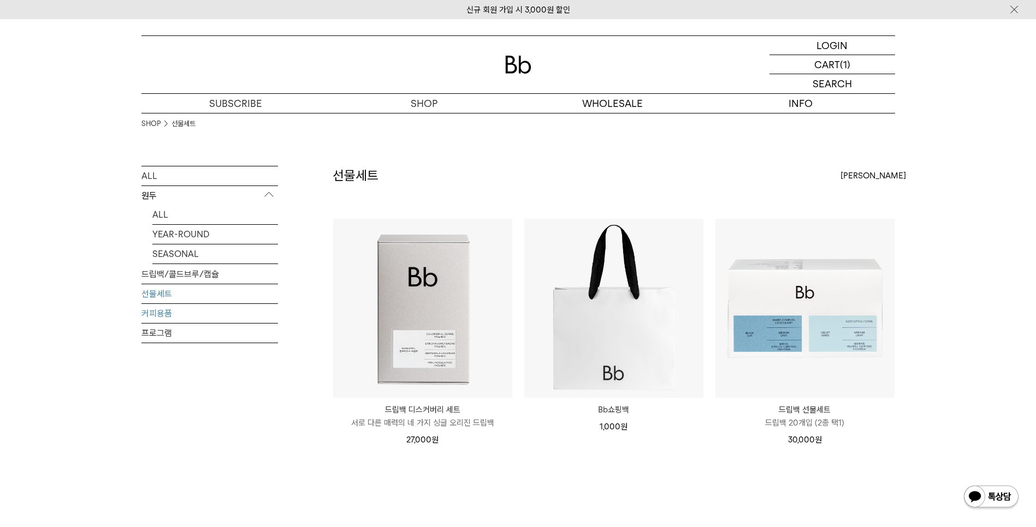
click at [207, 322] on link "커피용품" at bounding box center [209, 313] width 136 height 19
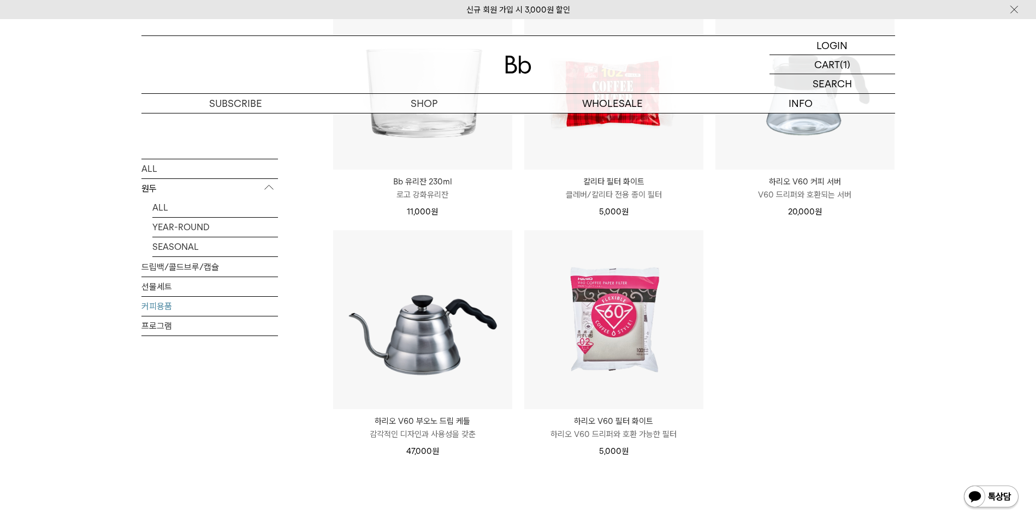
scroll to position [237, 0]
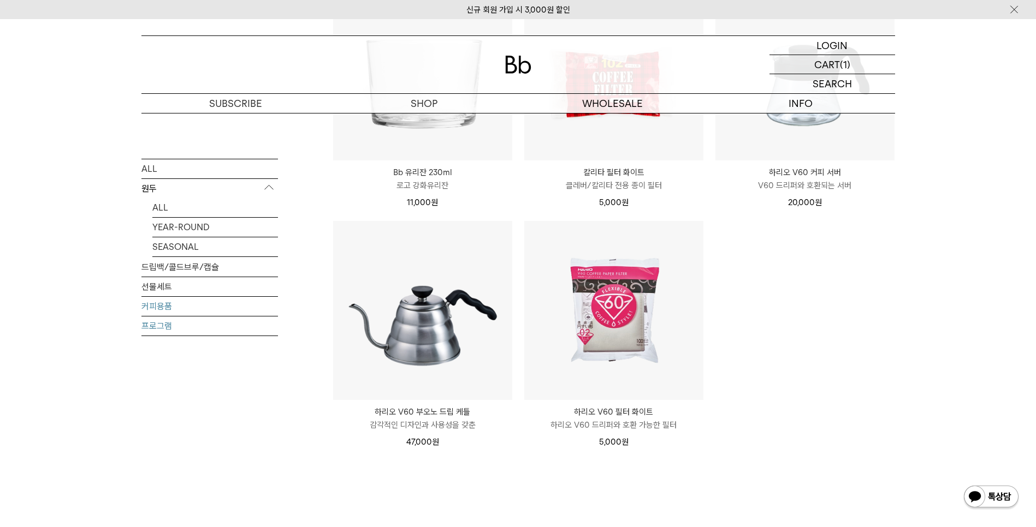
click at [165, 324] on link "프로그램" at bounding box center [209, 325] width 136 height 19
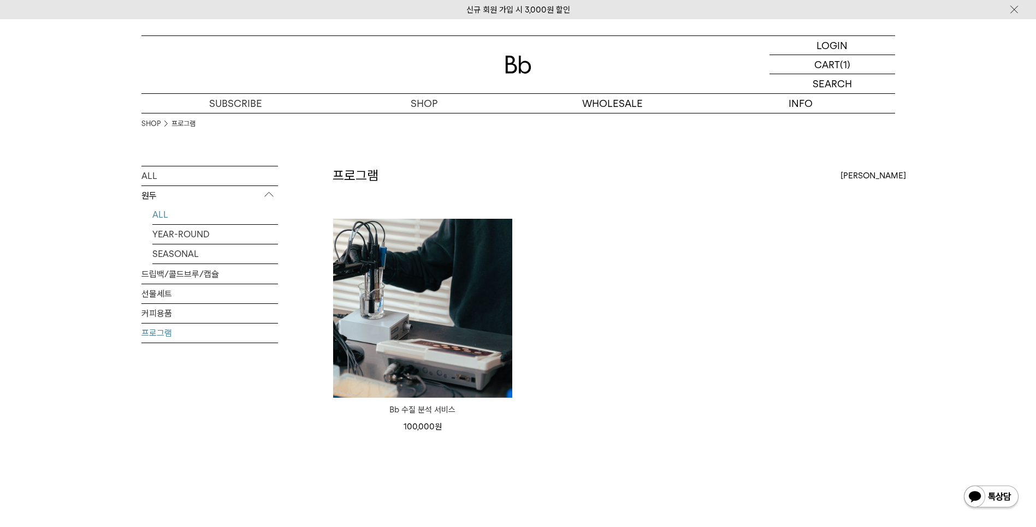
click at [162, 216] on link "ALL" at bounding box center [215, 214] width 126 height 19
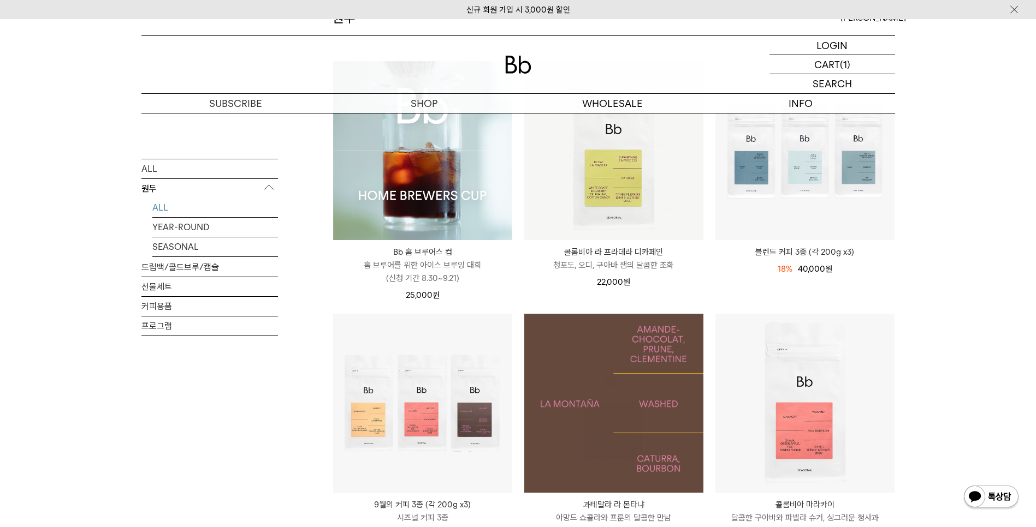
scroll to position [158, 0]
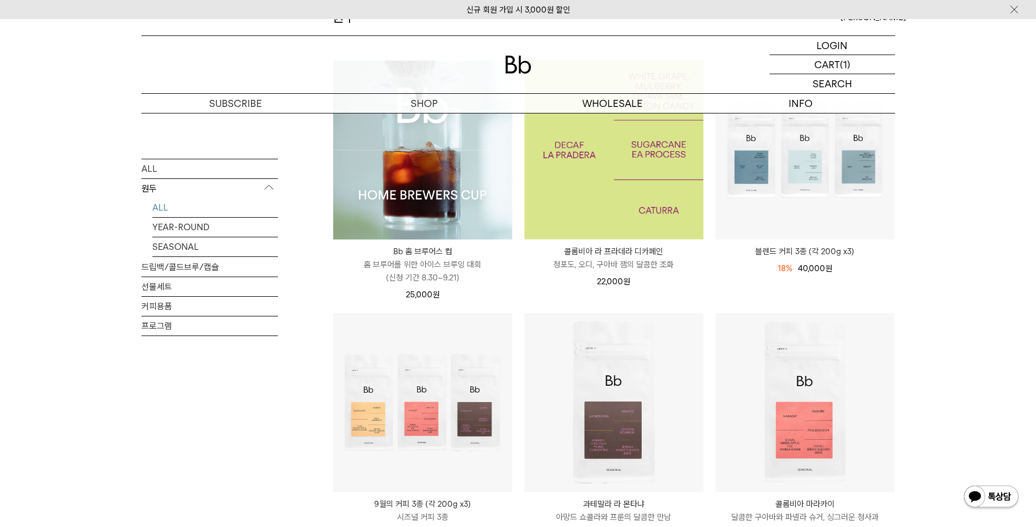
click at [580, 188] on img at bounding box center [613, 150] width 179 height 179
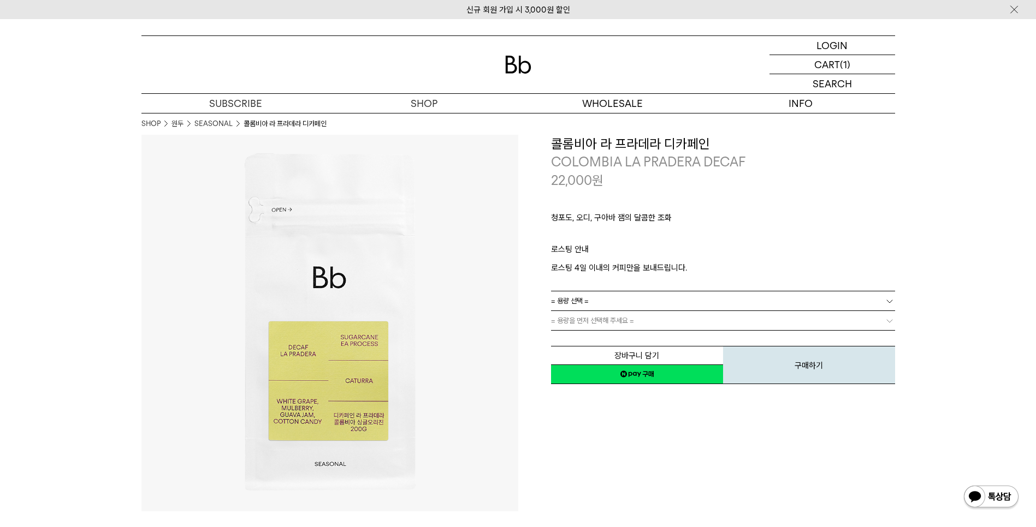
click at [600, 324] on span "= 용량을 먼저 선택해 주세요 =" at bounding box center [592, 320] width 83 height 19
click at [612, 295] on link "= 용량 선택 =" at bounding box center [723, 301] width 344 height 19
click at [608, 316] on li "200g" at bounding box center [728, 321] width 333 height 20
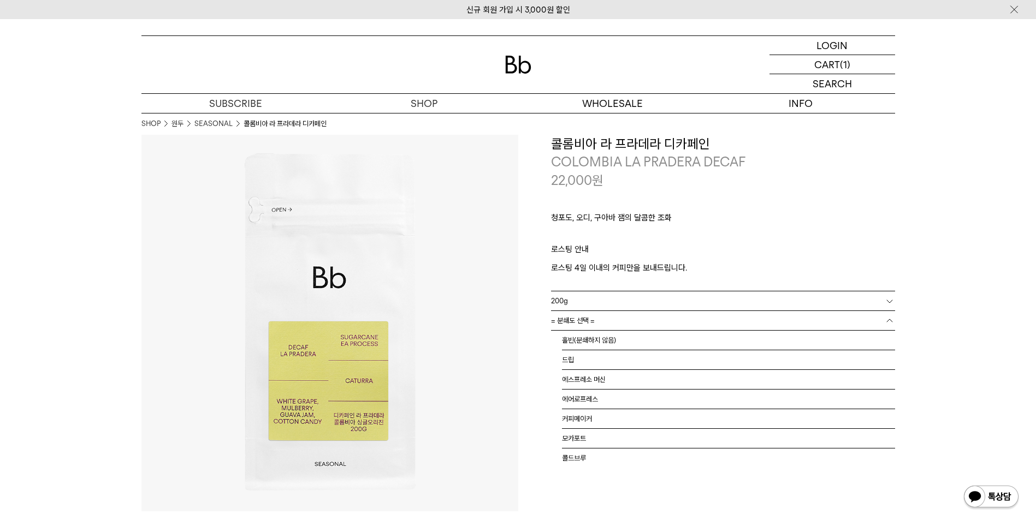
click at [608, 319] on link "= 분쇄도 선택 =" at bounding box center [723, 320] width 344 height 19
drag, startPoint x: 619, startPoint y: 419, endPoint x: 627, endPoint y: 420, distance: 8.2
click at [619, 419] on li "커피메이커" at bounding box center [728, 419] width 333 height 20
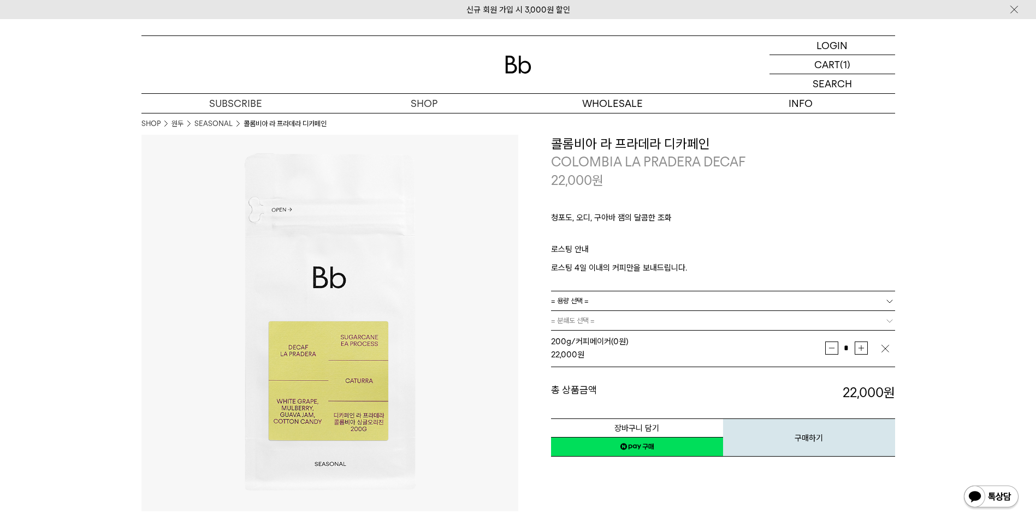
click at [674, 494] on div "**********" at bounding box center [706, 323] width 377 height 377
click at [677, 424] on button "장바구니 담기" at bounding box center [637, 428] width 172 height 19
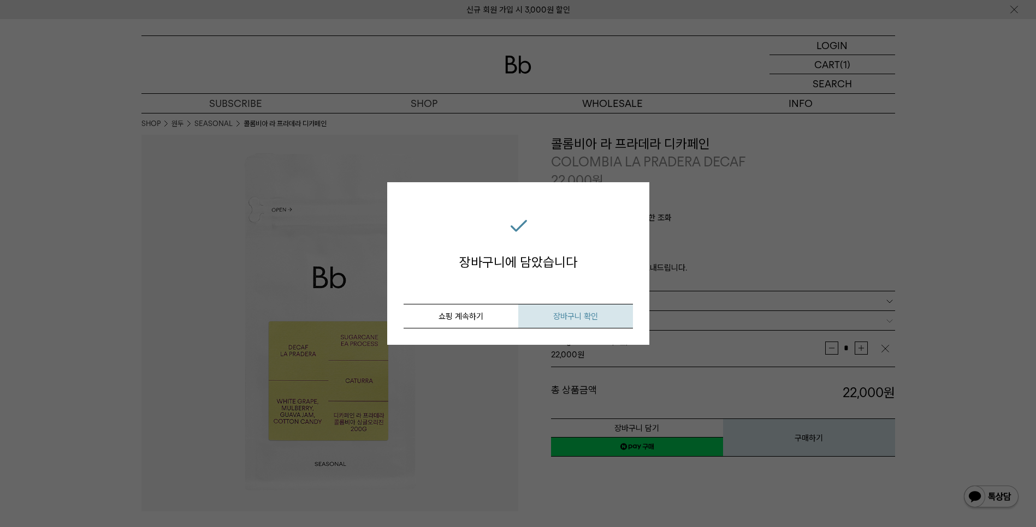
click at [557, 316] on span "장바구니 확인" at bounding box center [575, 317] width 45 height 10
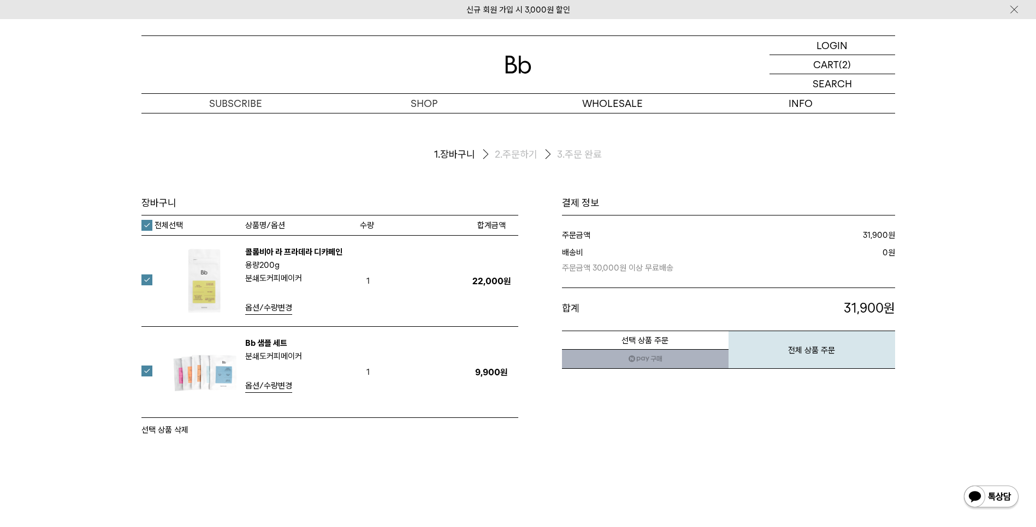
click at [672, 359] on link "네이버페이 구매하기" at bounding box center [645, 359] width 167 height 20
click at [812, 360] on button "전체 상품 주문" at bounding box center [811, 350] width 167 height 38
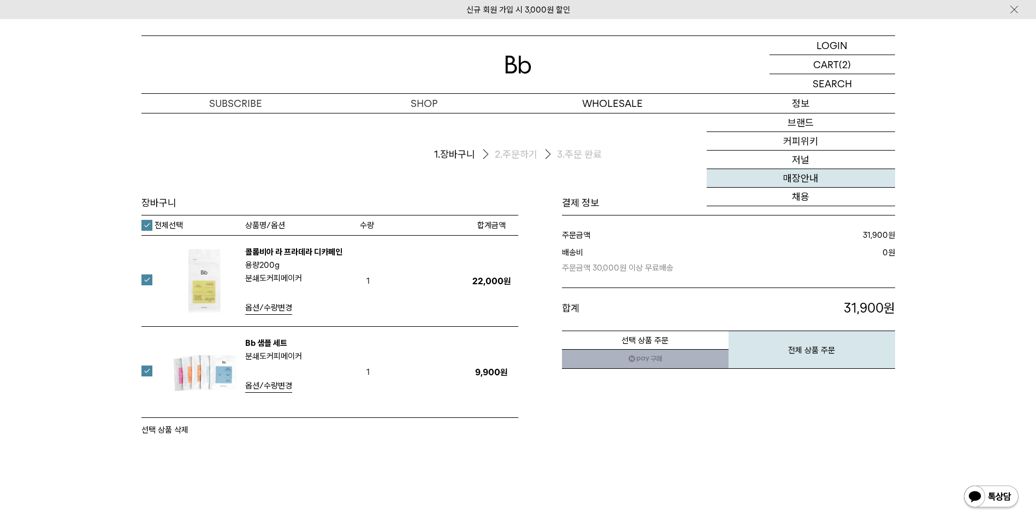
click at [805, 174] on link "매장안내" at bounding box center [800, 178] width 188 height 19
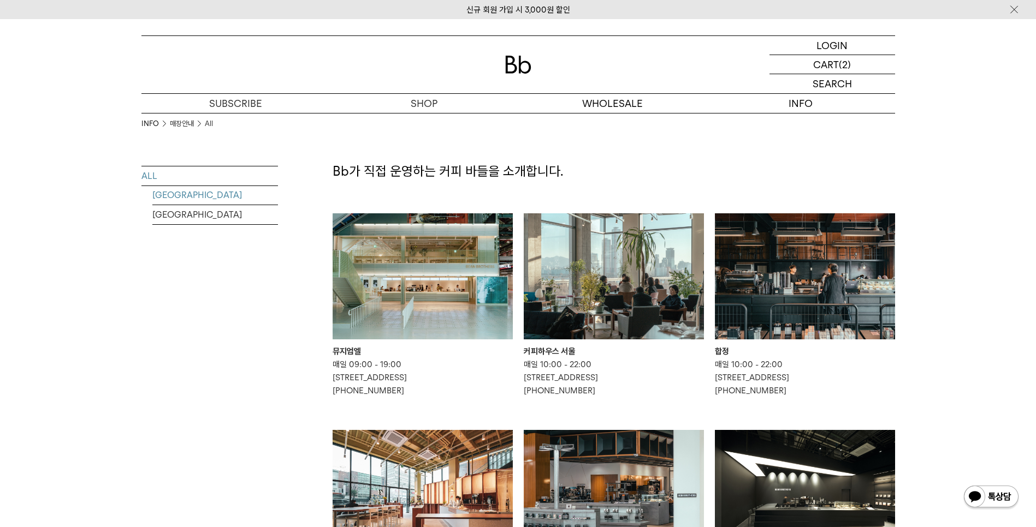
click at [189, 195] on link "[GEOGRAPHIC_DATA]" at bounding box center [215, 195] width 126 height 19
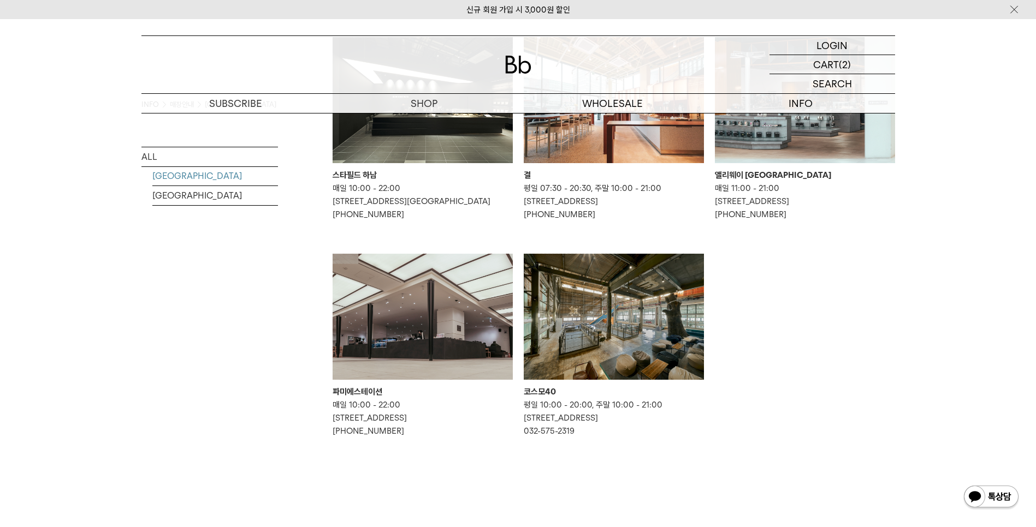
scroll to position [396, 0]
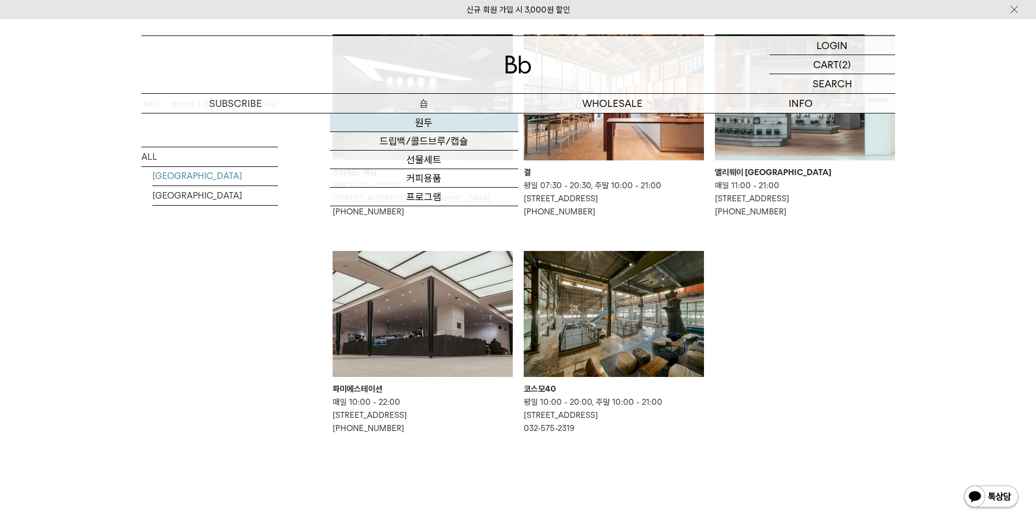
click at [406, 120] on link "원두" at bounding box center [424, 123] width 188 height 19
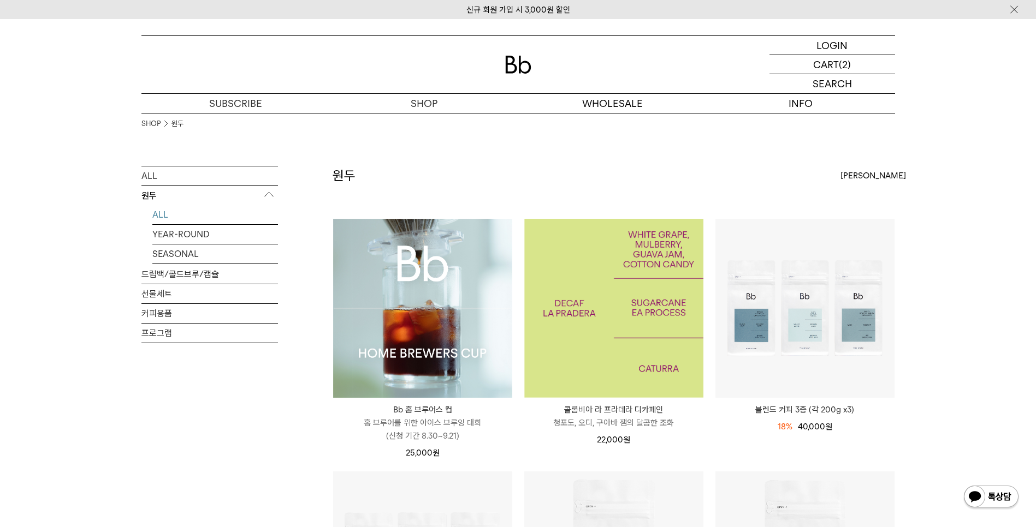
click at [644, 305] on img at bounding box center [613, 308] width 179 height 179
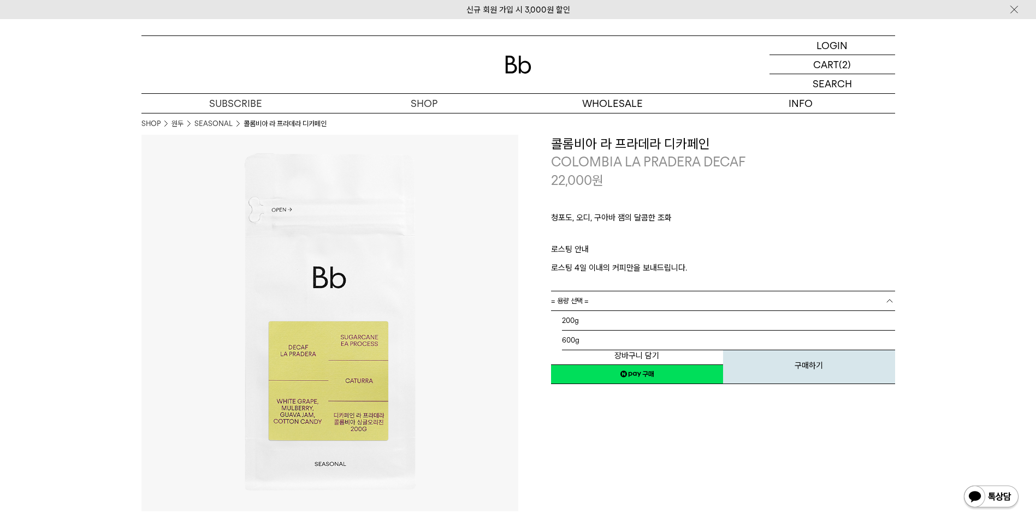
click at [646, 304] on link "= 용량 선택 =" at bounding box center [723, 301] width 344 height 19
click at [634, 328] on li "200g" at bounding box center [728, 321] width 333 height 20
click at [635, 327] on link "= 분쇄도 선택 =" at bounding box center [723, 320] width 344 height 19
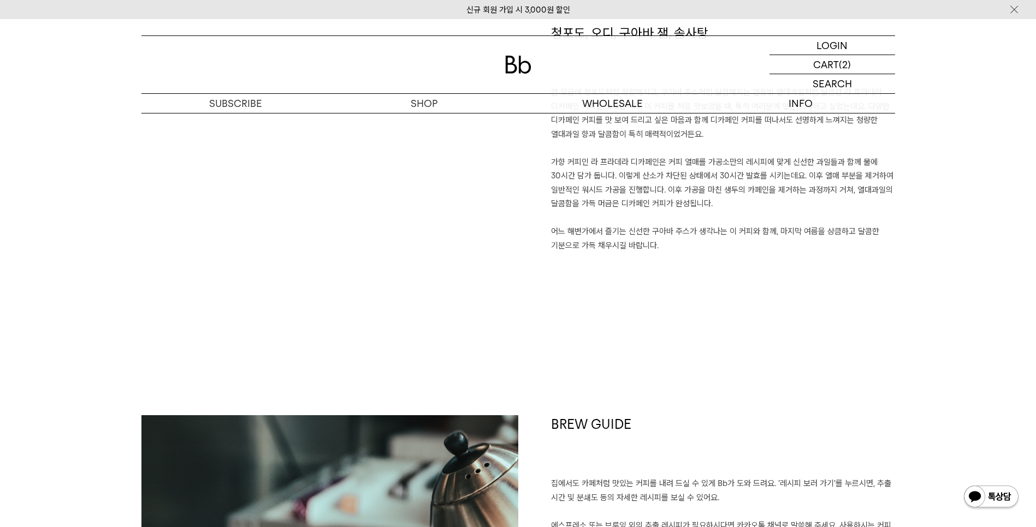
scroll to position [870, 0]
